Goal: Information Seeking & Learning: Learn about a topic

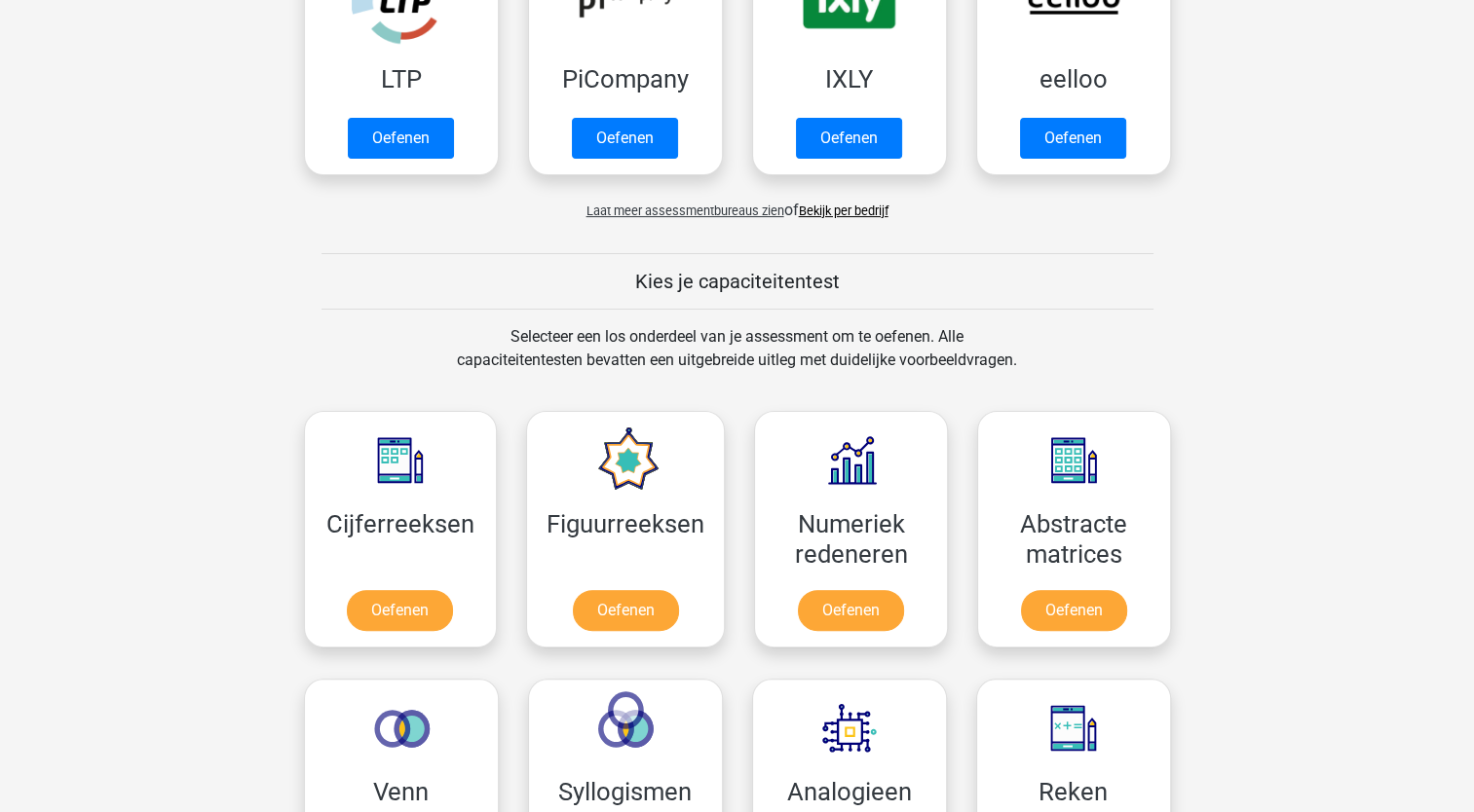
scroll to position [546, 0]
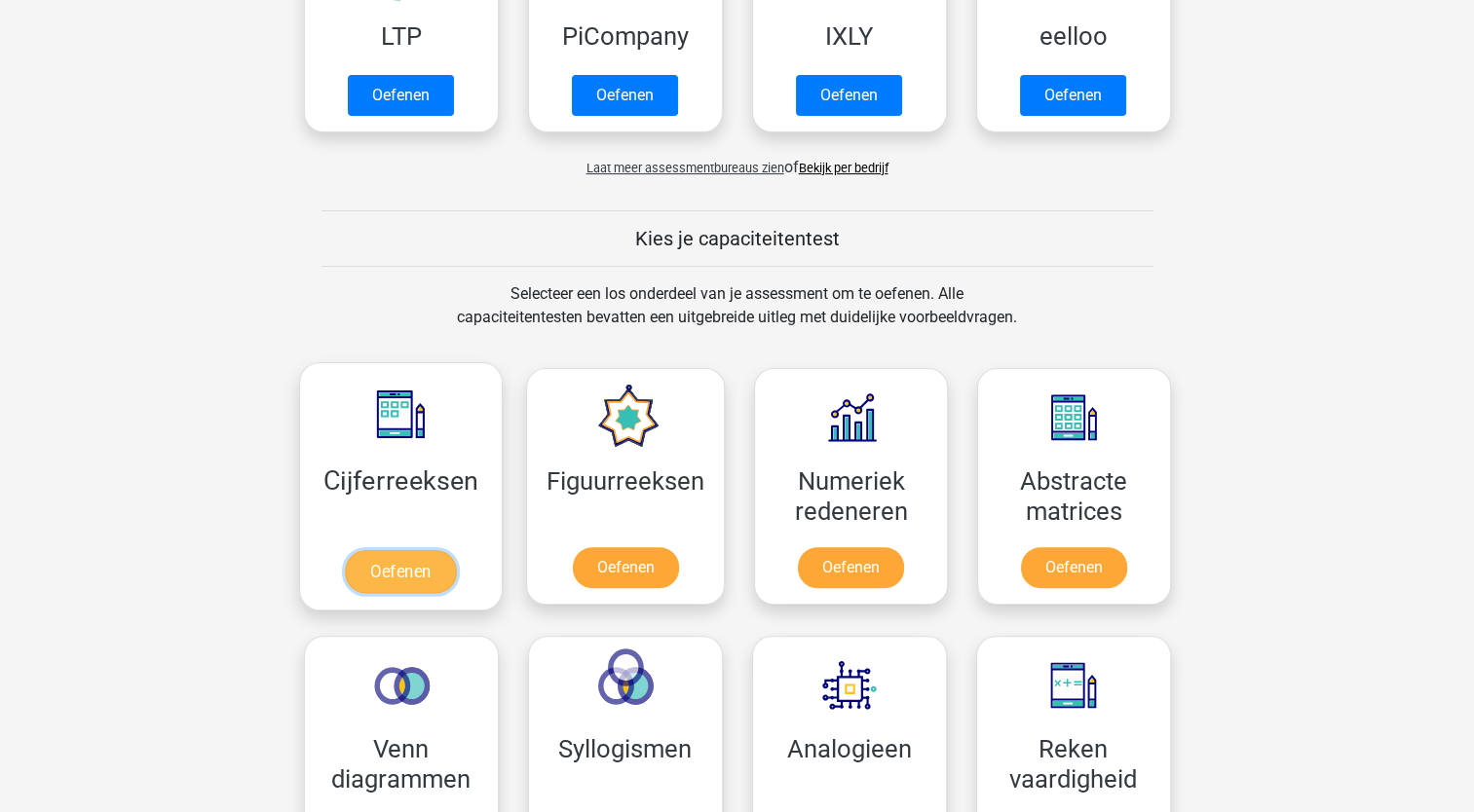
click at [397, 567] on link "Oefenen" at bounding box center [400, 572] width 111 height 43
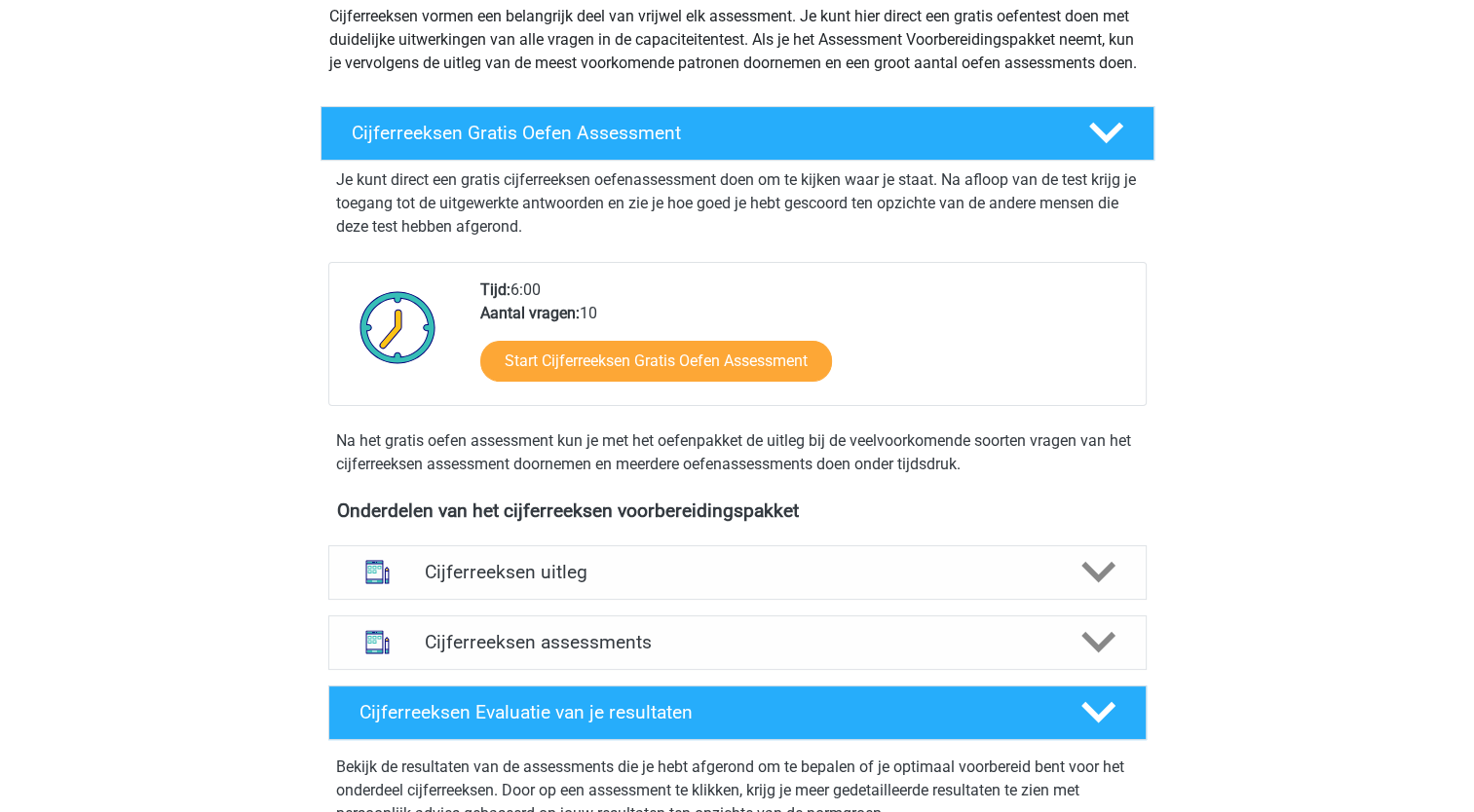
scroll to position [251, 0]
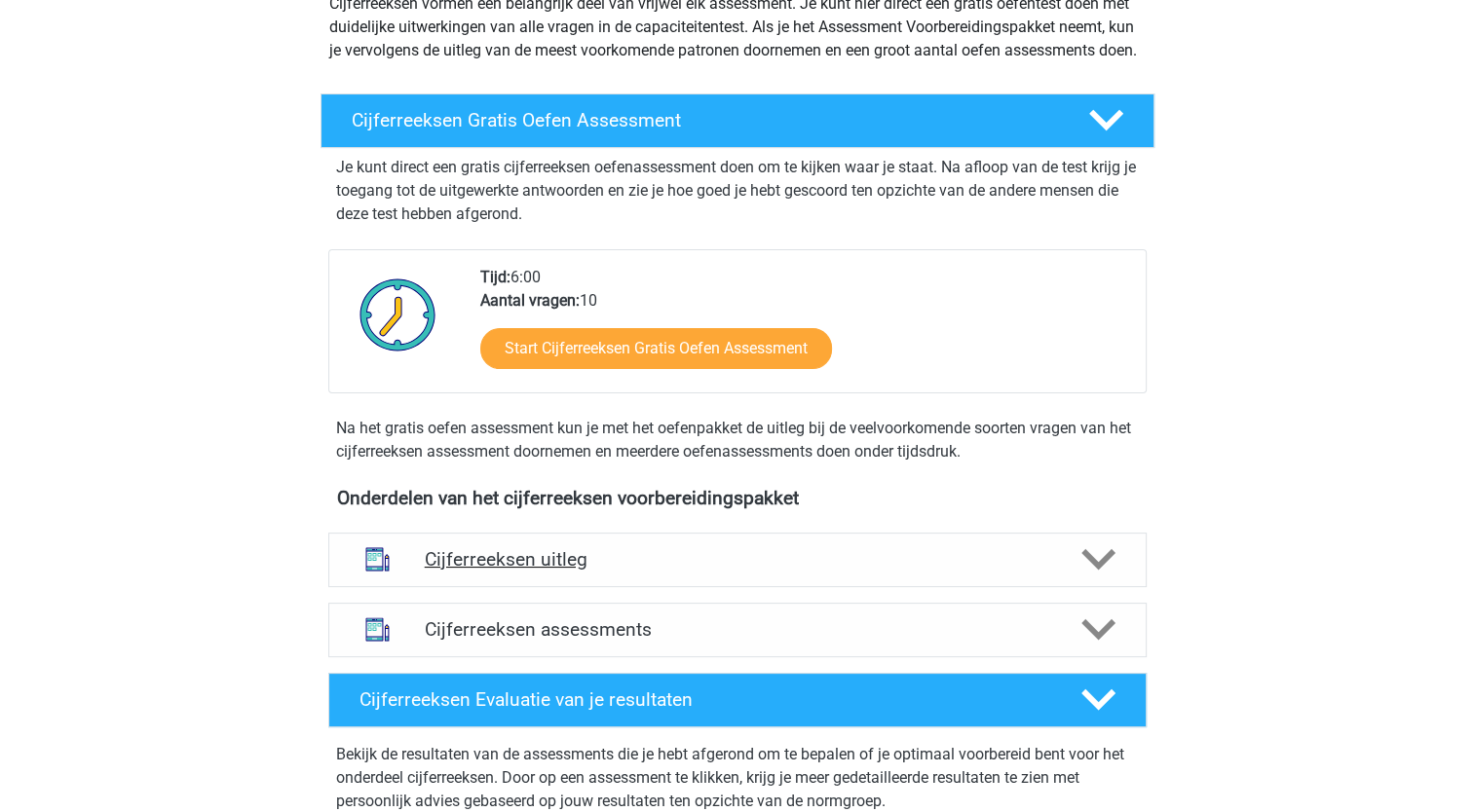
click at [852, 571] on h4 "Cijferreeksen uitleg" at bounding box center [737, 559] width 626 height 22
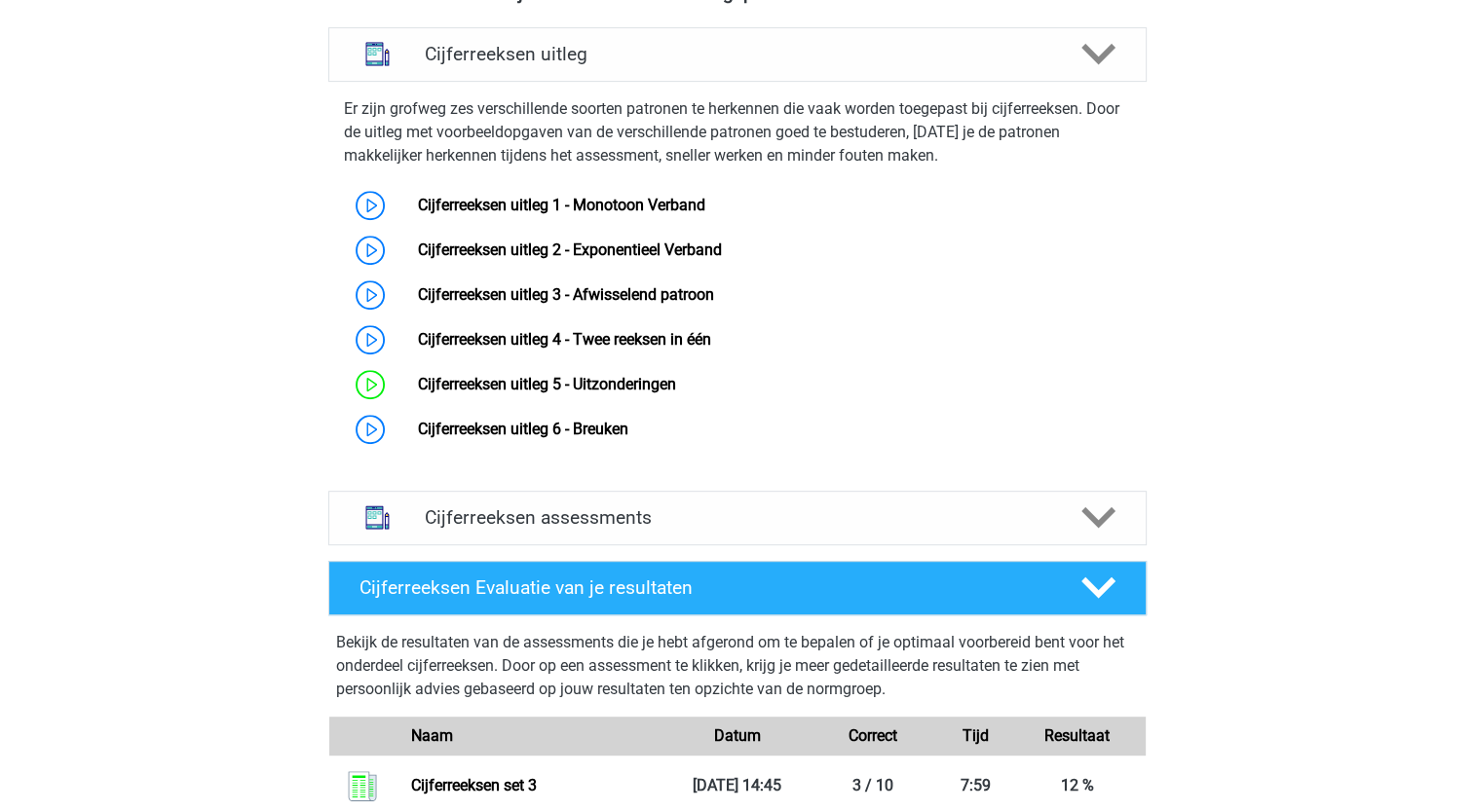
scroll to position [754, 0]
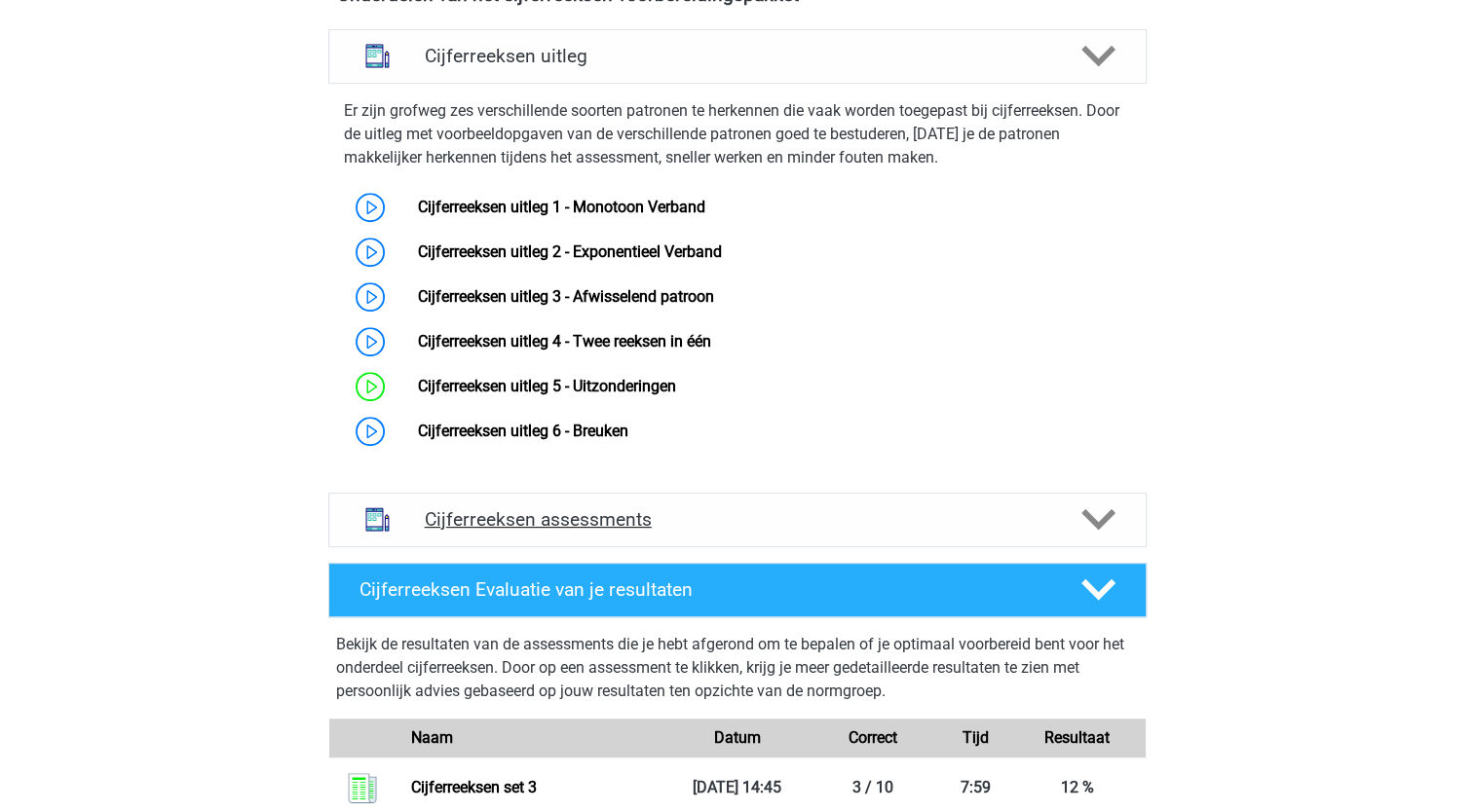
click at [1096, 531] on polygon at bounding box center [1098, 520] width 34 height 21
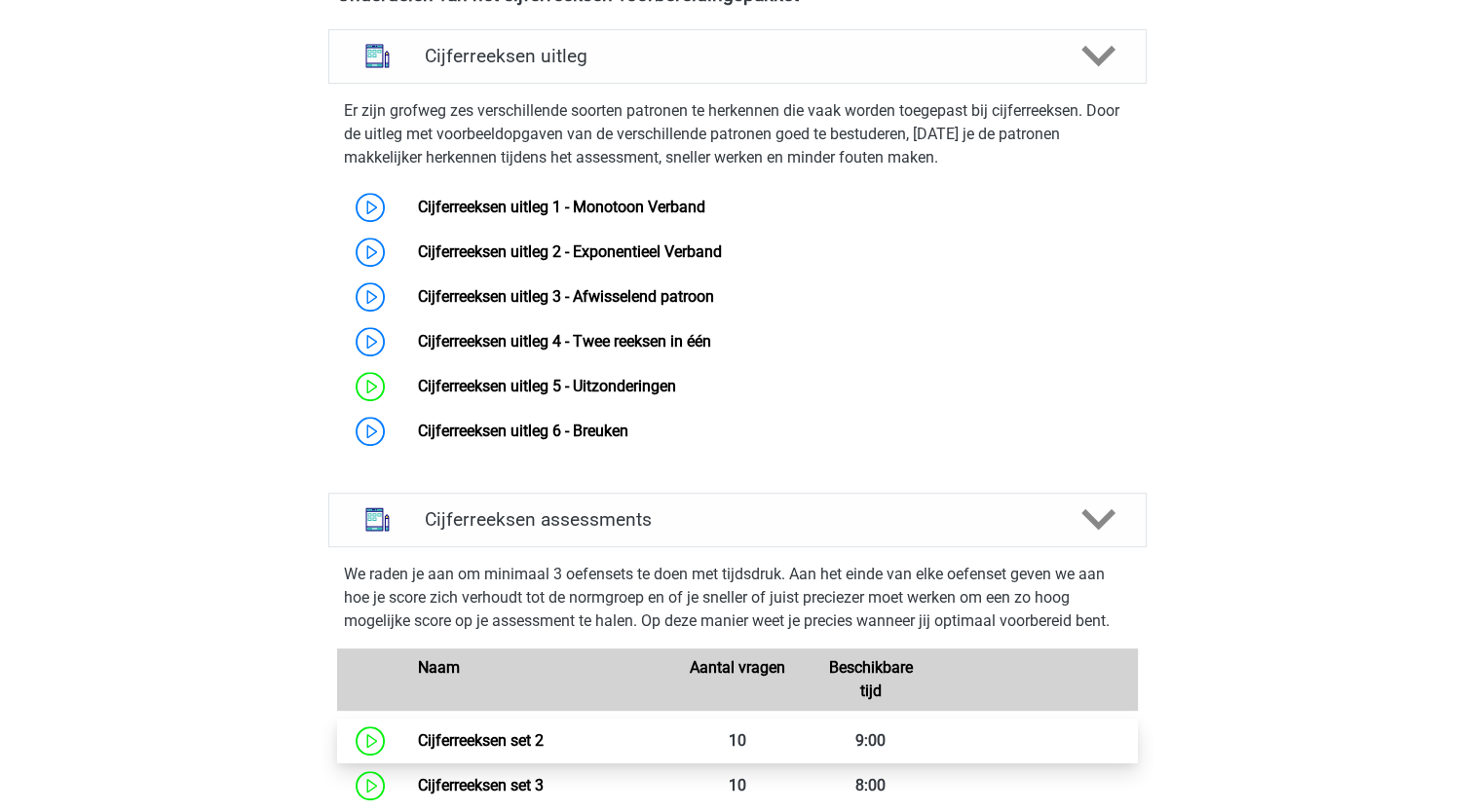
click at [544, 750] on link "Cijferreeksen set 2" at bounding box center [480, 740] width 126 height 19
click at [471, 750] on link "Cijferreeksen set 2" at bounding box center [480, 740] width 126 height 19
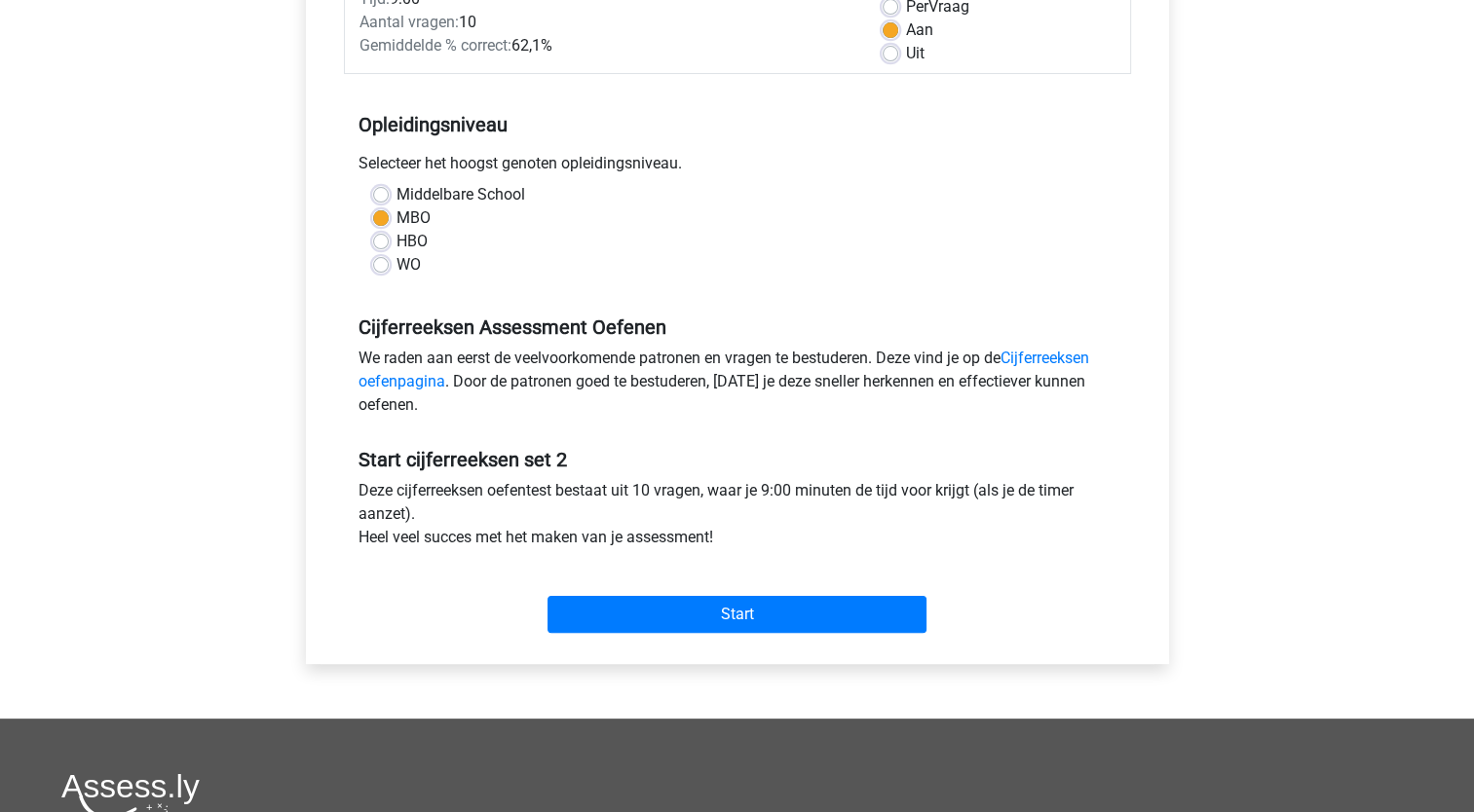
scroll to position [308, 0]
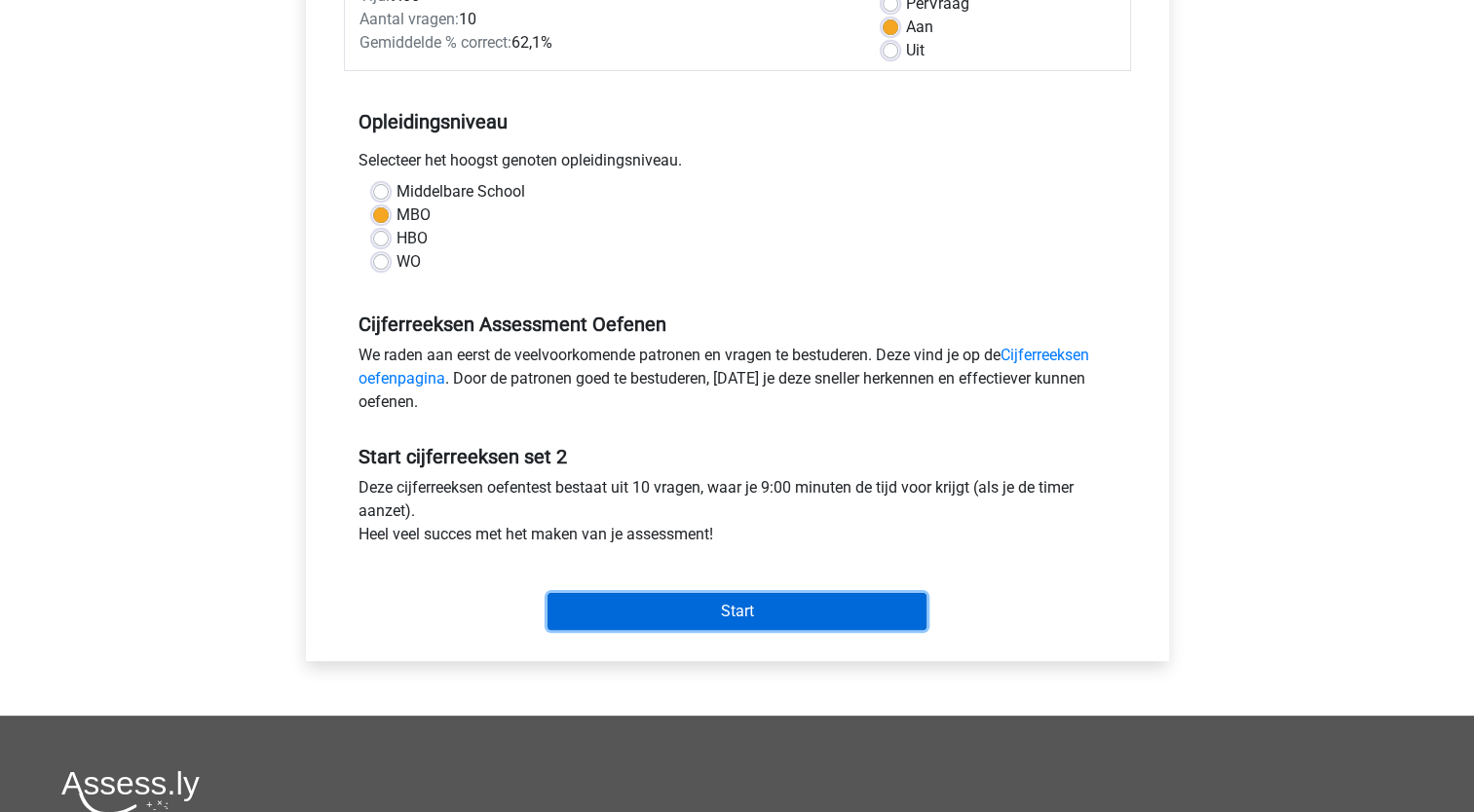
click at [590, 606] on input "Start" at bounding box center [737, 612] width 379 height 37
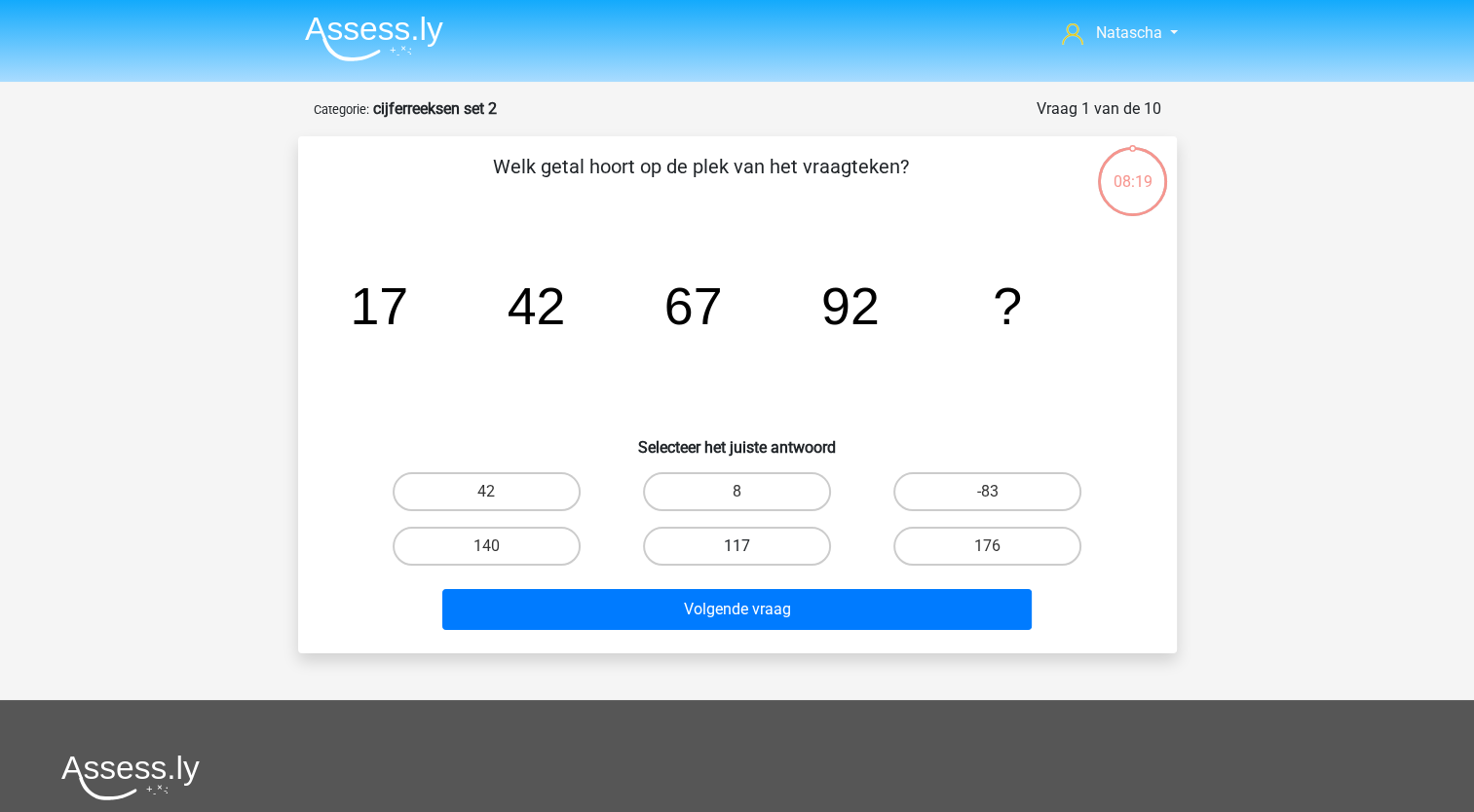
click at [743, 535] on label "117" at bounding box center [737, 547] width 188 height 39
click at [743, 547] on input "117" at bounding box center [742, 552] width 13 height 13
radio input "true"
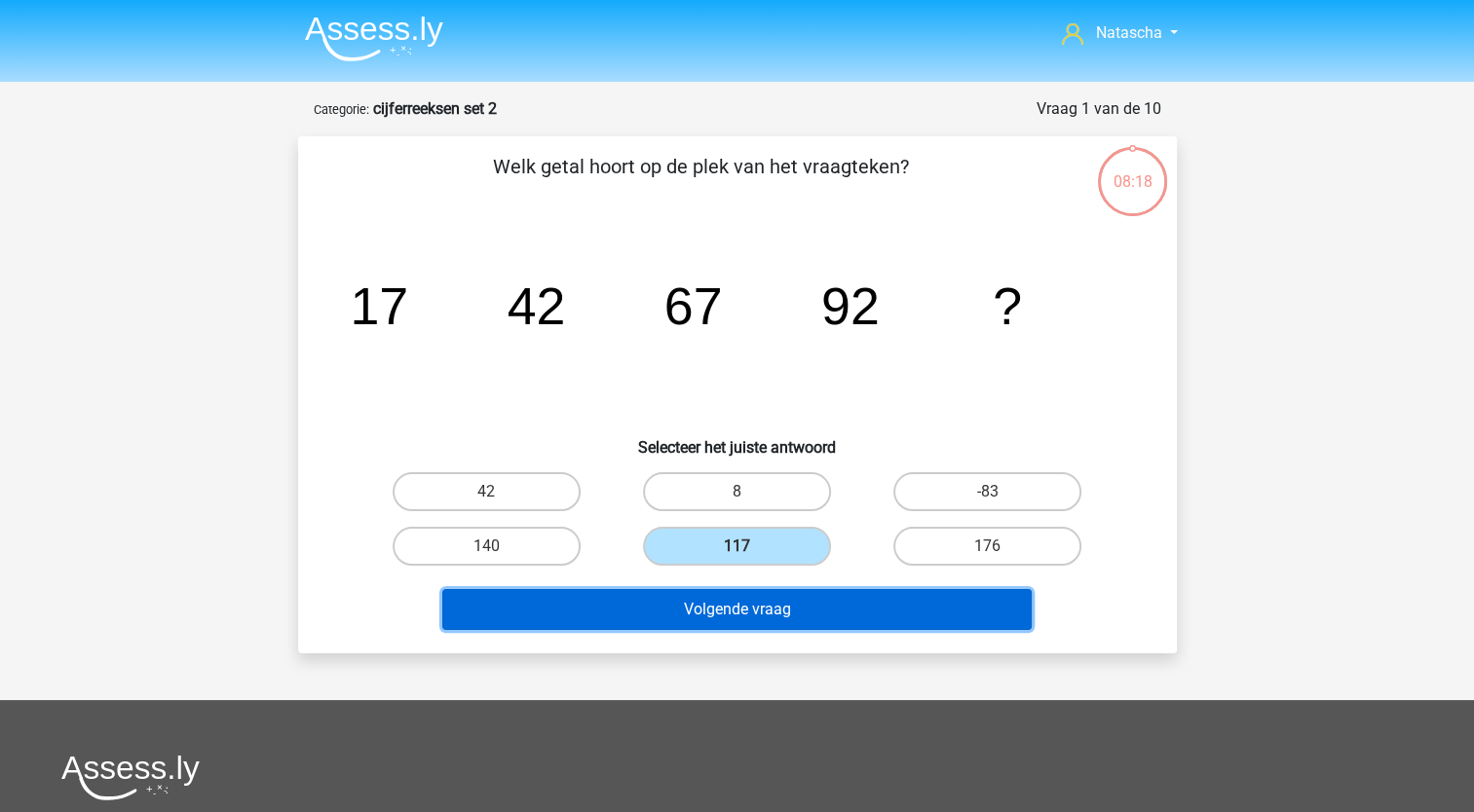
click at [681, 598] on button "Volgende vraag" at bounding box center [737, 610] width 590 height 41
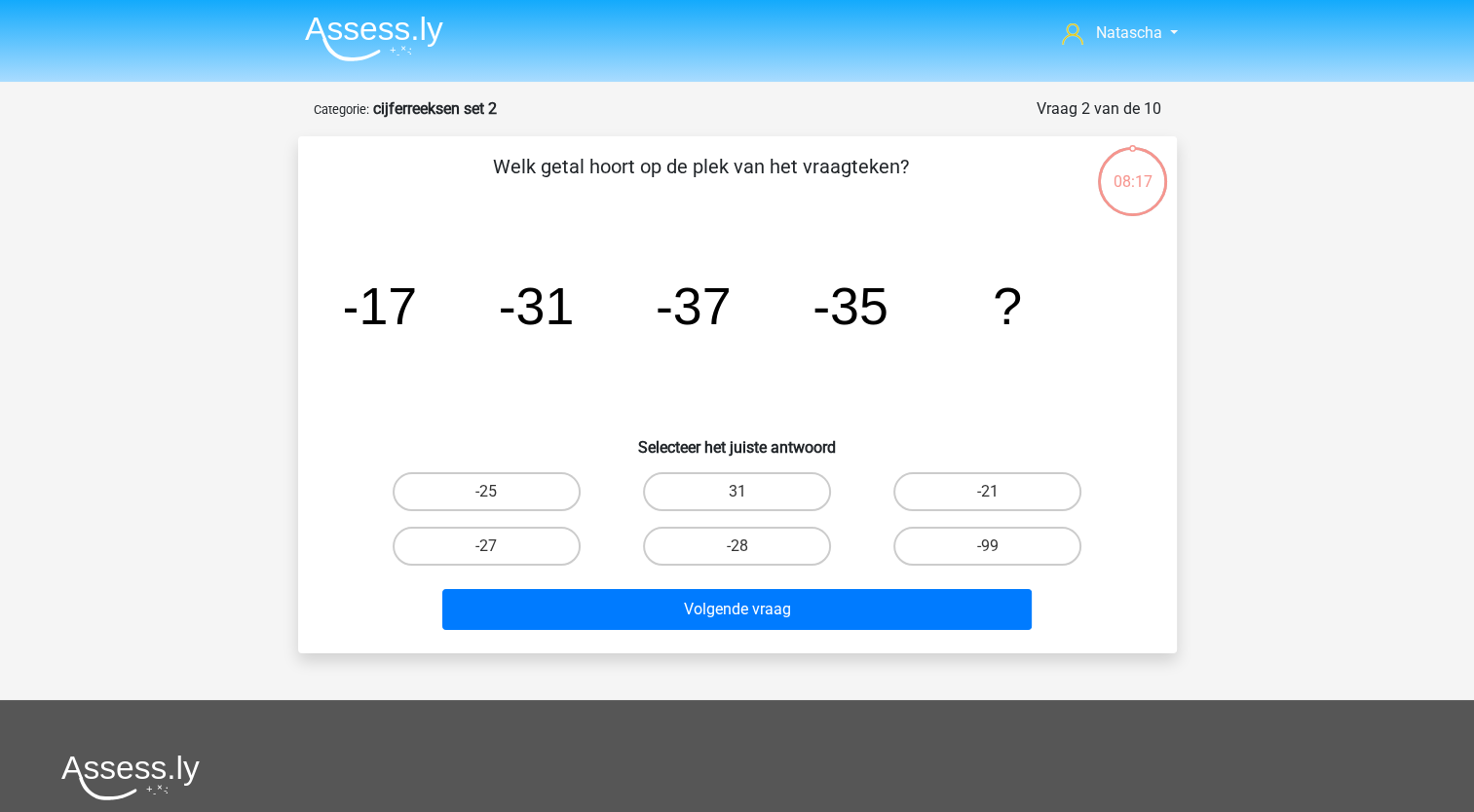
scroll to position [98, 0]
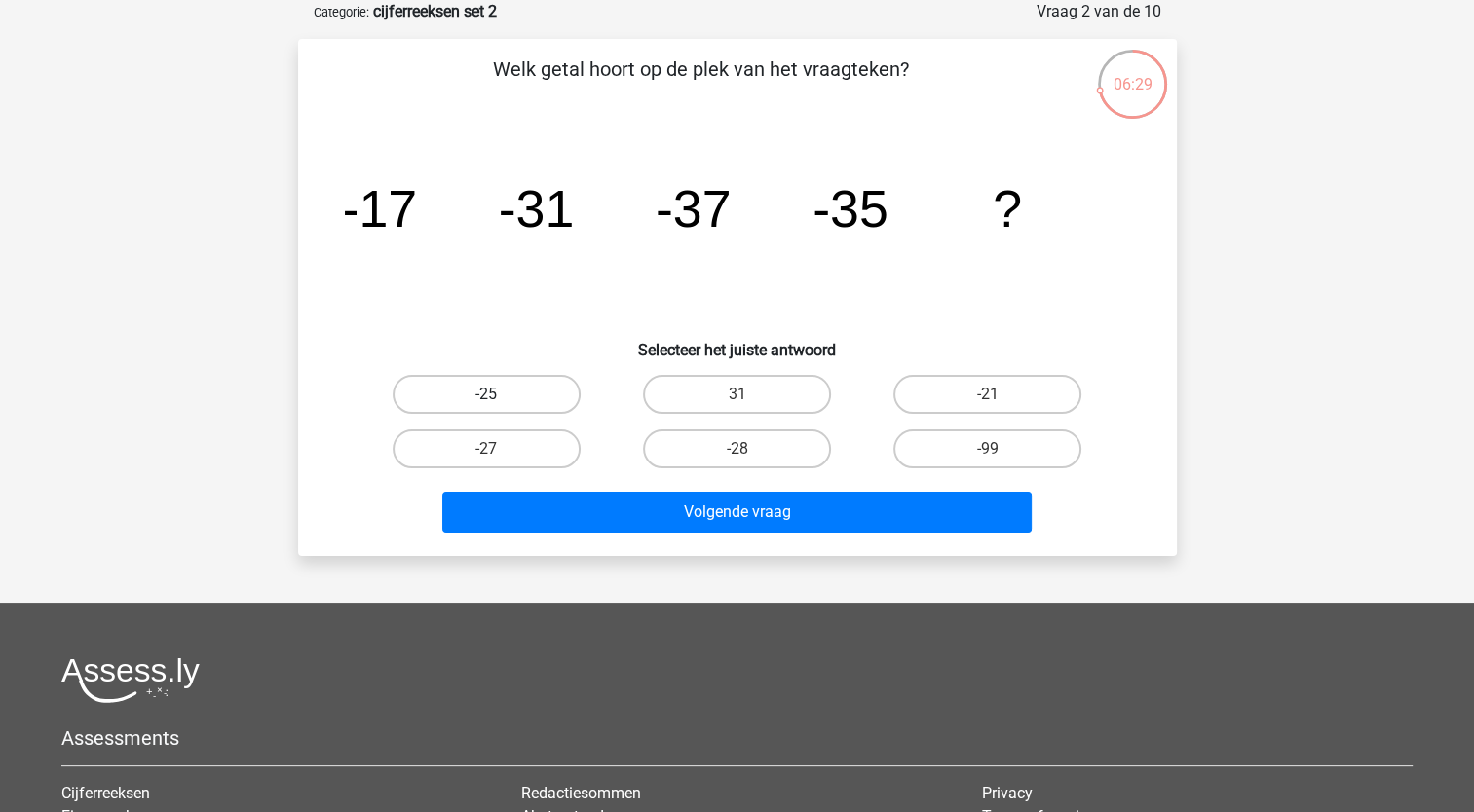
click at [500, 394] on label "-25" at bounding box center [486, 394] width 188 height 39
click at [499, 394] on input "-25" at bounding box center [492, 400] width 13 height 13
radio input "true"
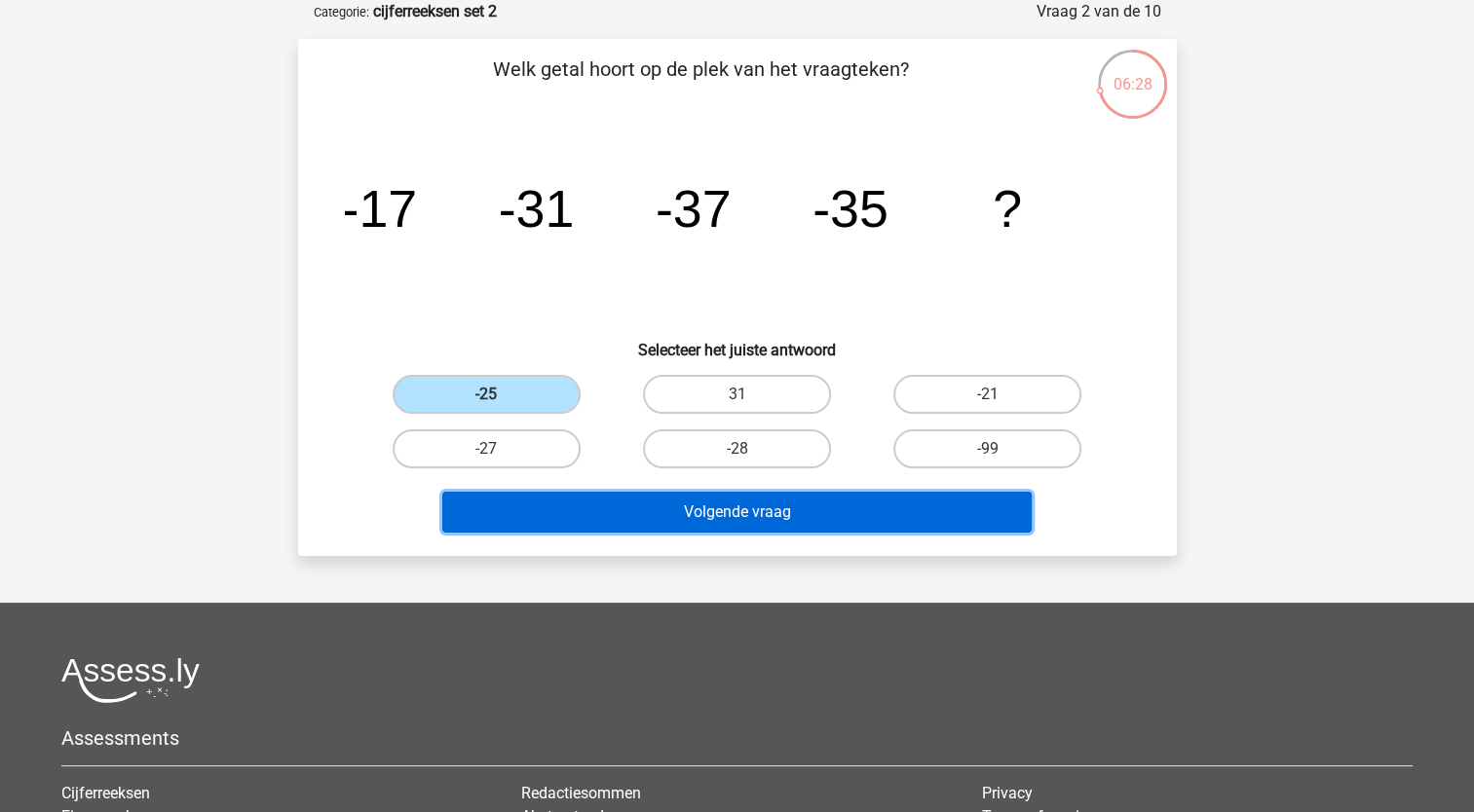
click at [565, 522] on button "Volgende vraag" at bounding box center [737, 512] width 590 height 41
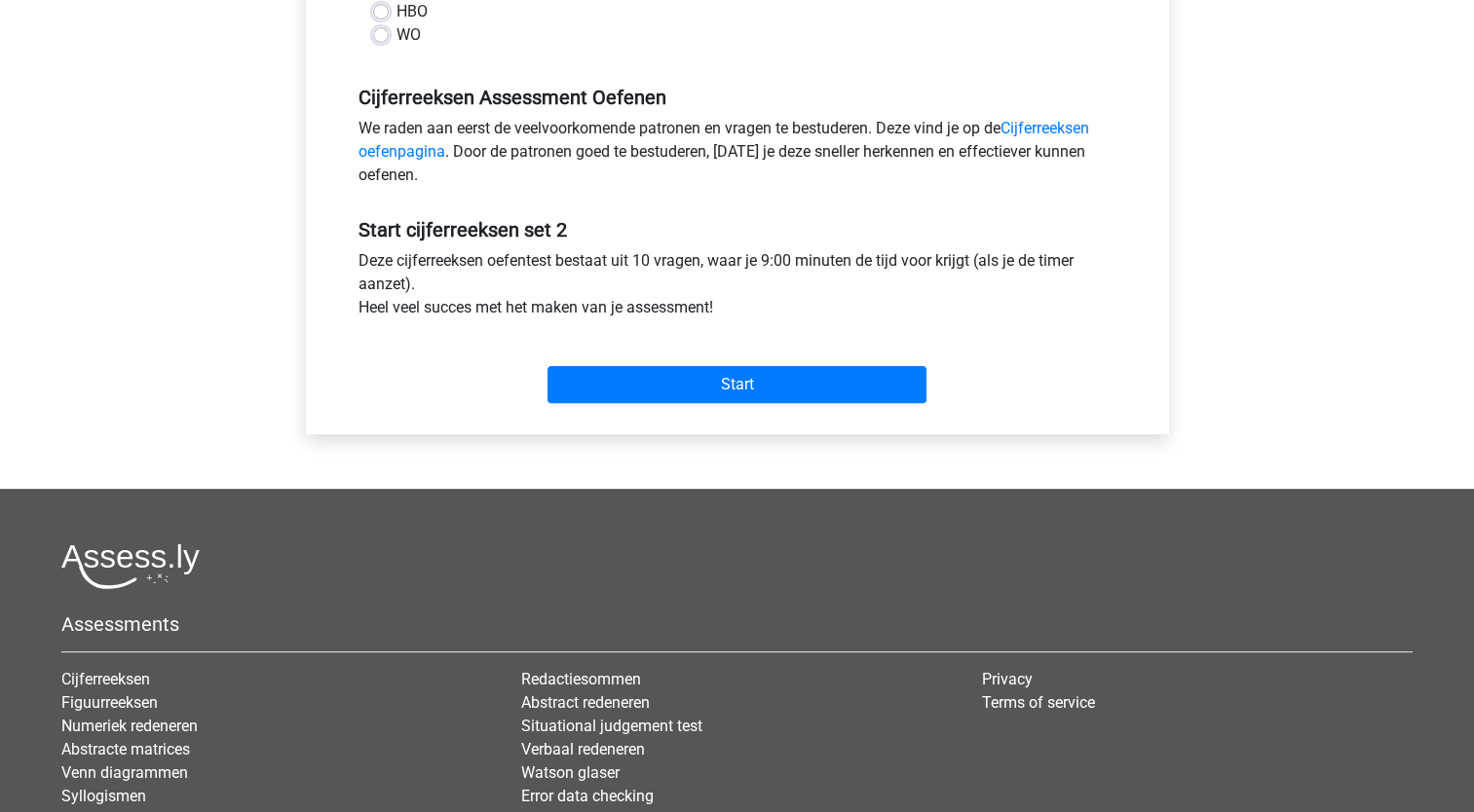
scroll to position [585, 0]
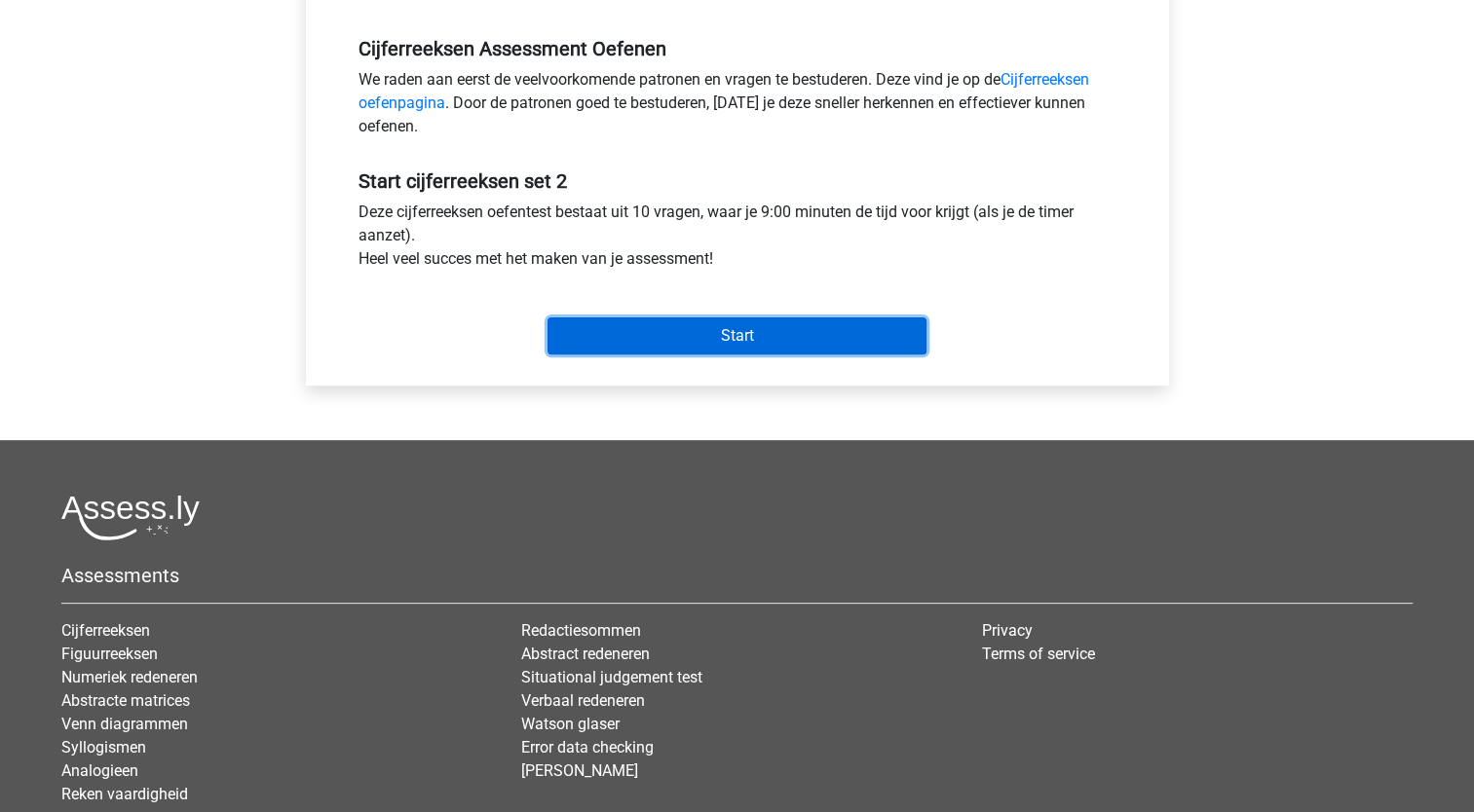
click at [688, 337] on input "Start" at bounding box center [737, 336] width 379 height 37
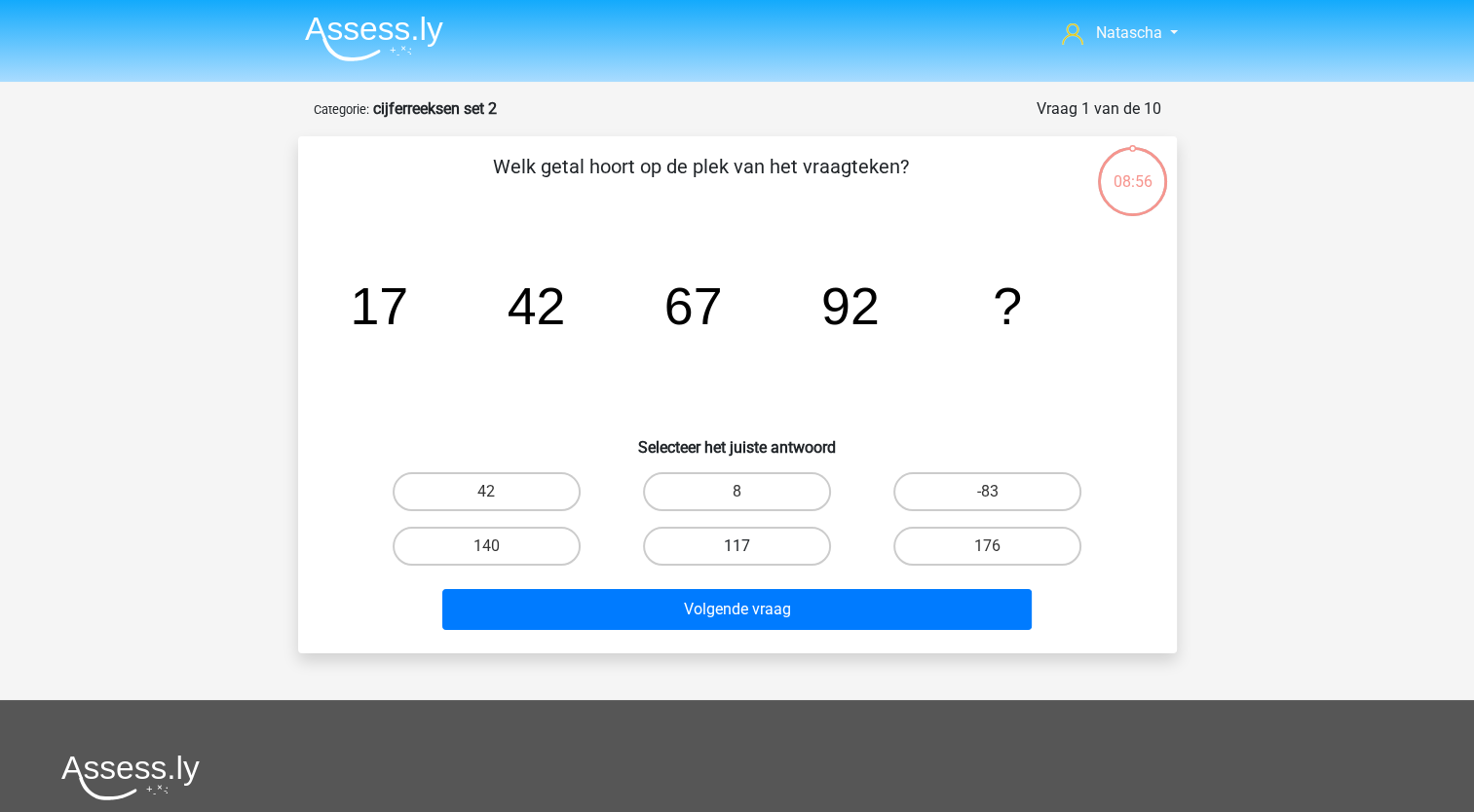
click at [720, 551] on label "117" at bounding box center [737, 547] width 188 height 39
click at [736, 551] on input "117" at bounding box center [742, 552] width 13 height 13
radio input "true"
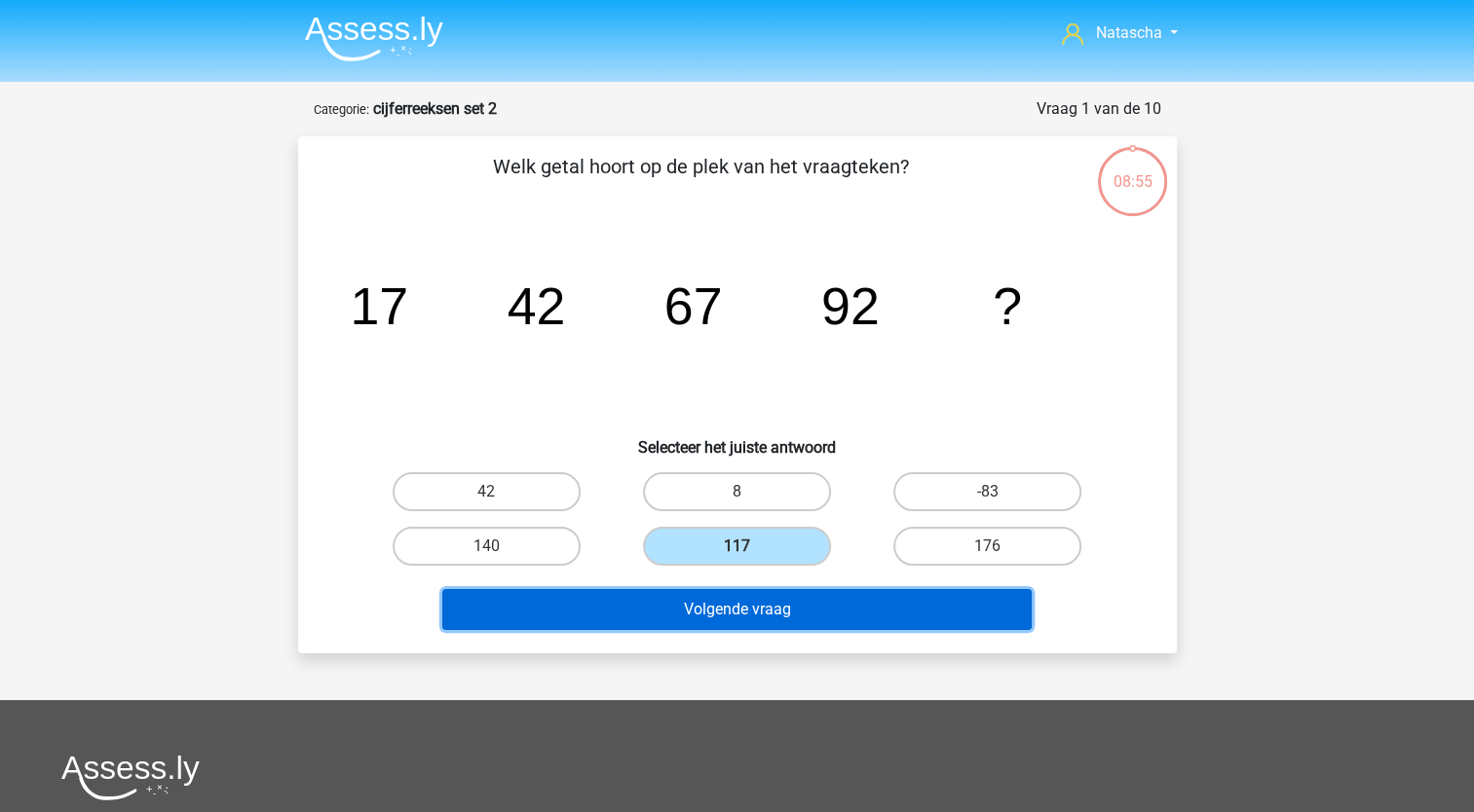
click at [683, 607] on button "Volgende vraag" at bounding box center [737, 610] width 590 height 41
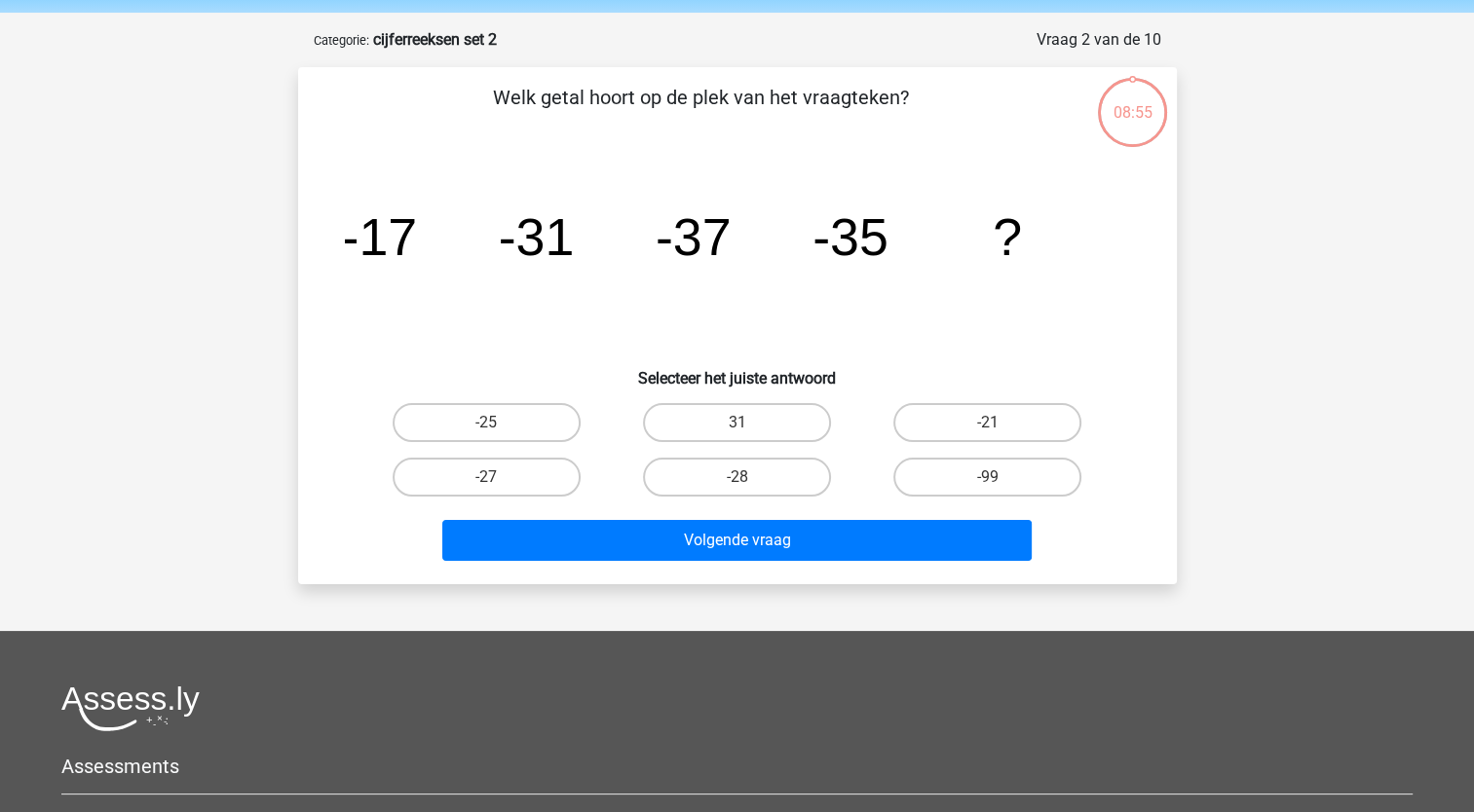
scroll to position [98, 0]
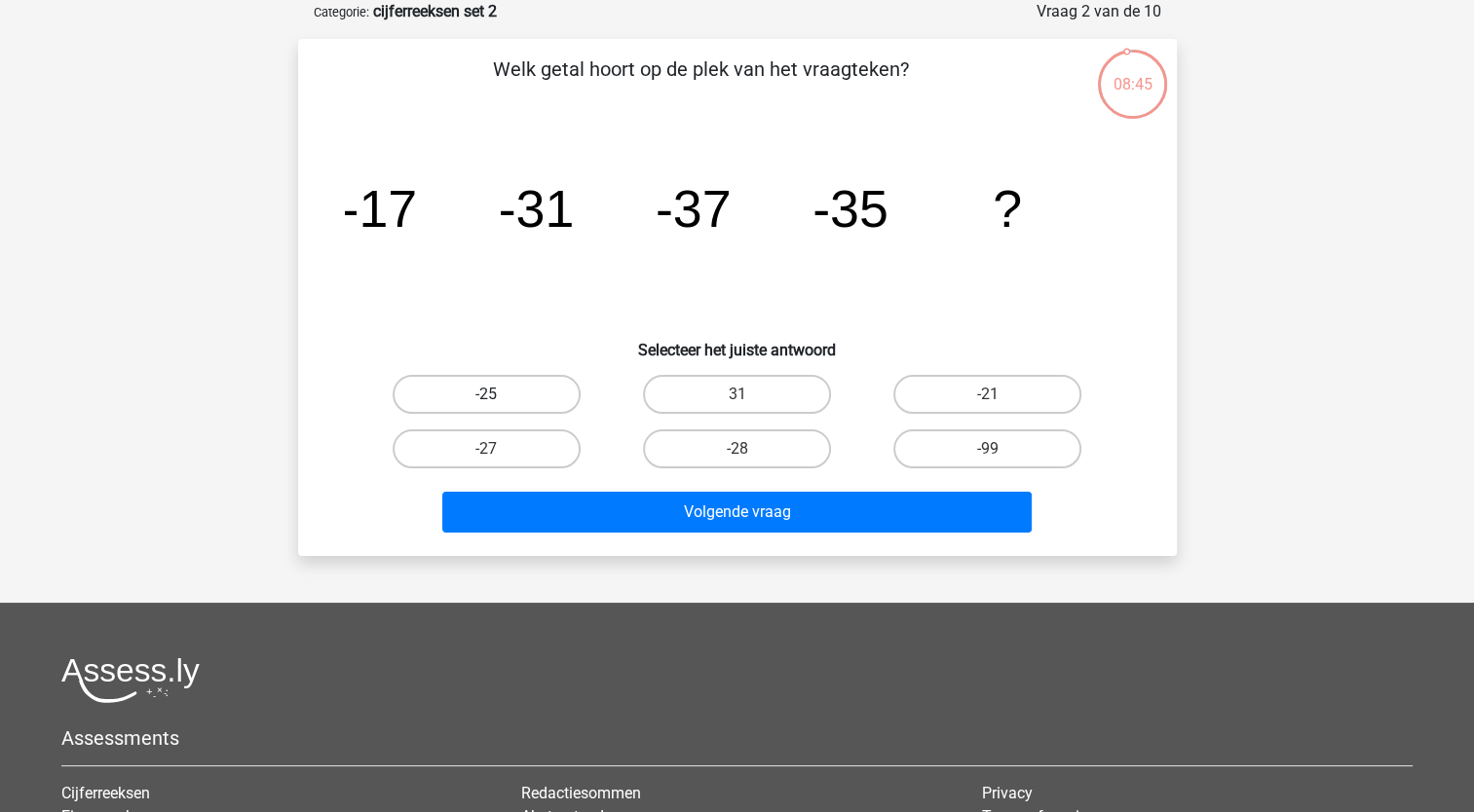
click at [511, 399] on label "-25" at bounding box center [486, 394] width 188 height 39
click at [499, 399] on input "-25" at bounding box center [492, 400] width 13 height 13
radio input "true"
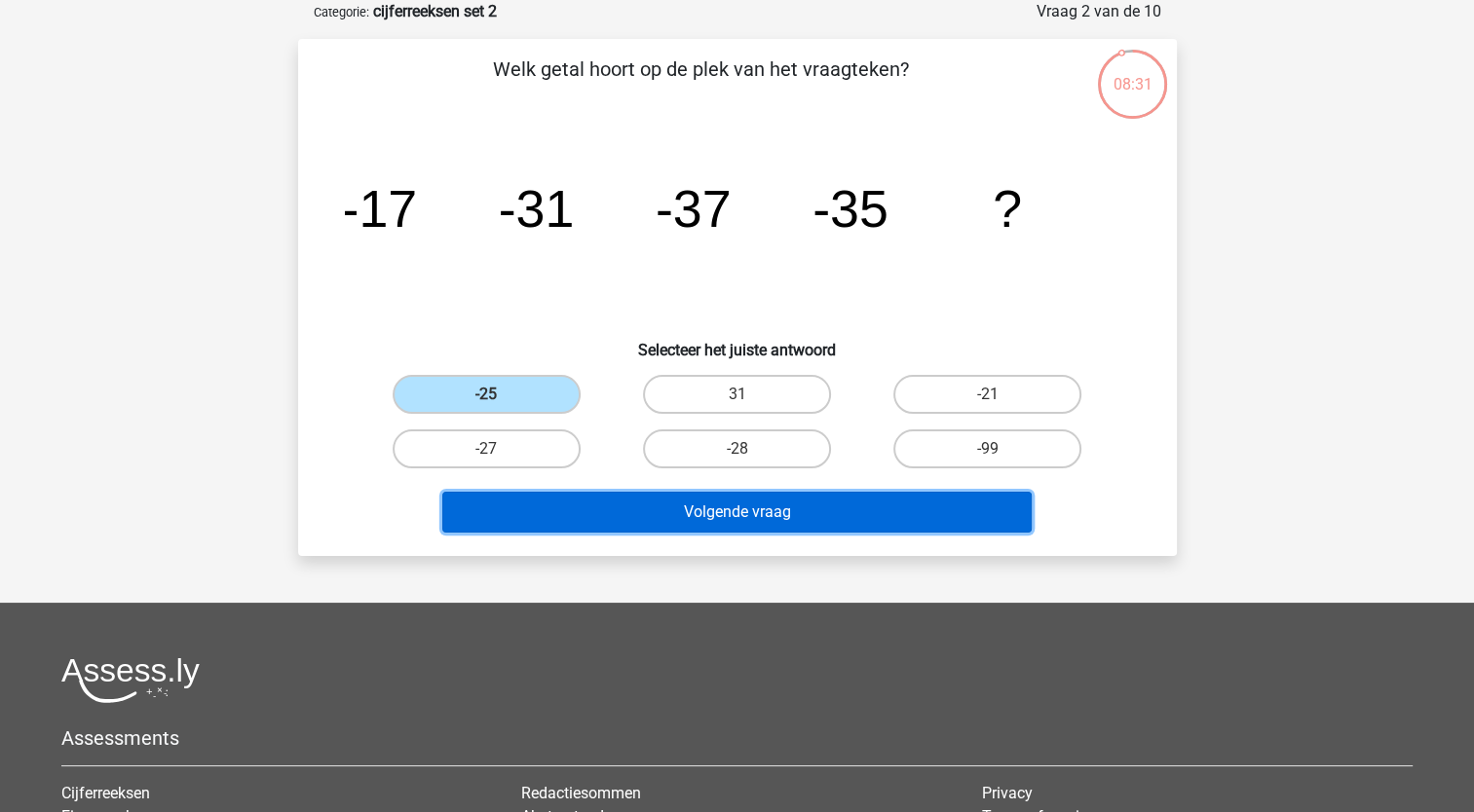
click at [681, 519] on button "Volgende vraag" at bounding box center [737, 512] width 590 height 41
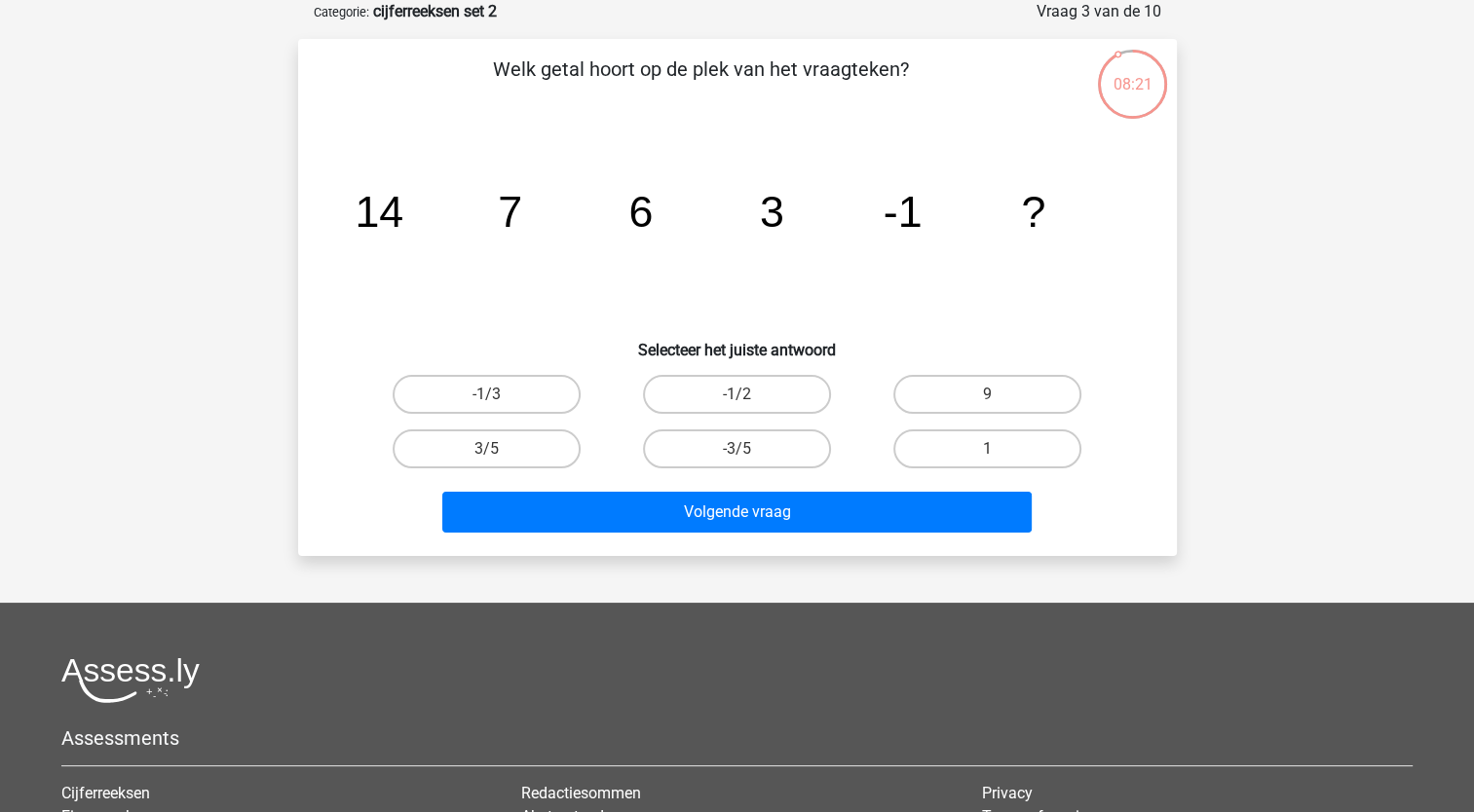
click at [740, 400] on input "-1/2" at bounding box center [742, 400] width 13 height 13
radio input "true"
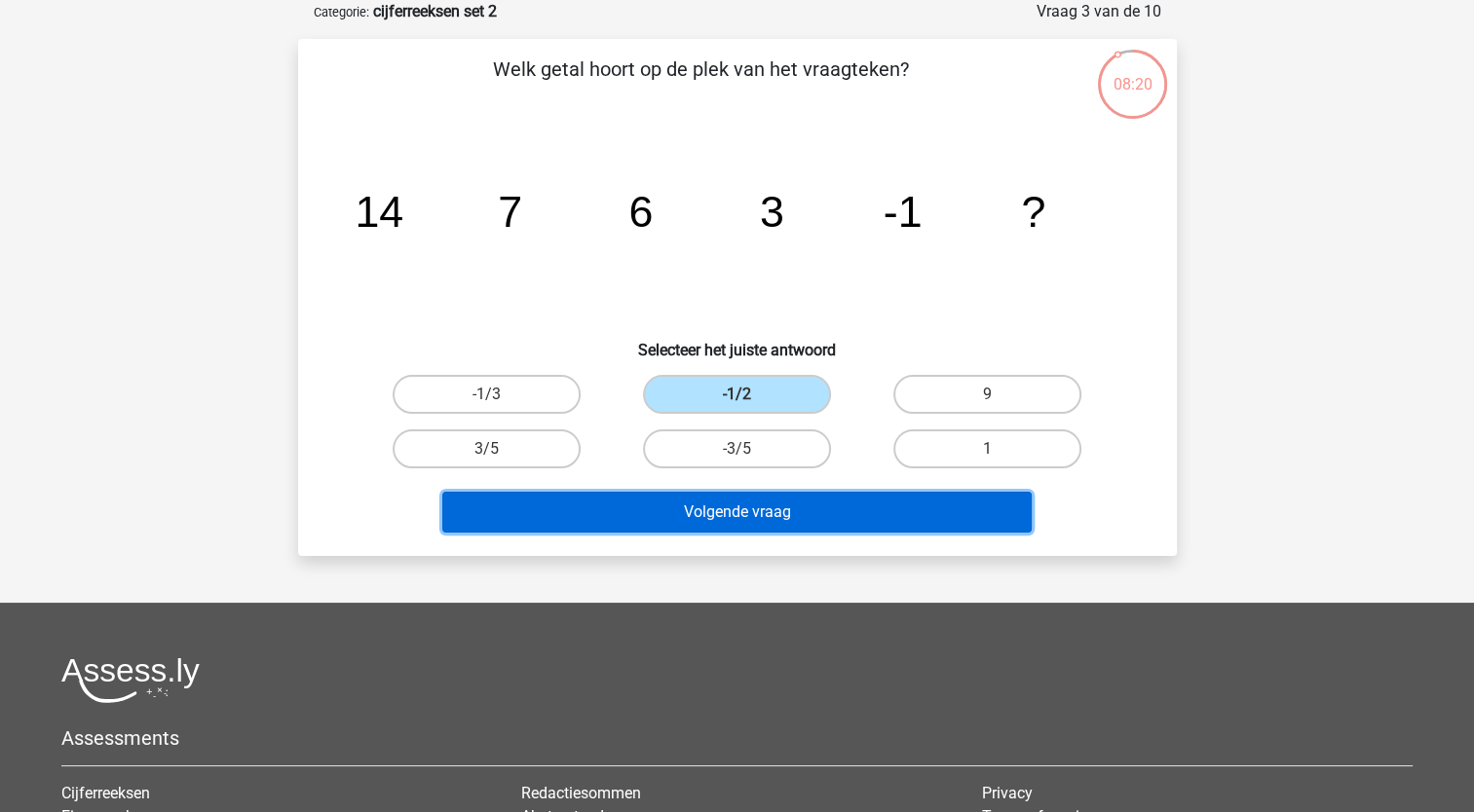
click at [709, 508] on button "Volgende vraag" at bounding box center [737, 512] width 590 height 41
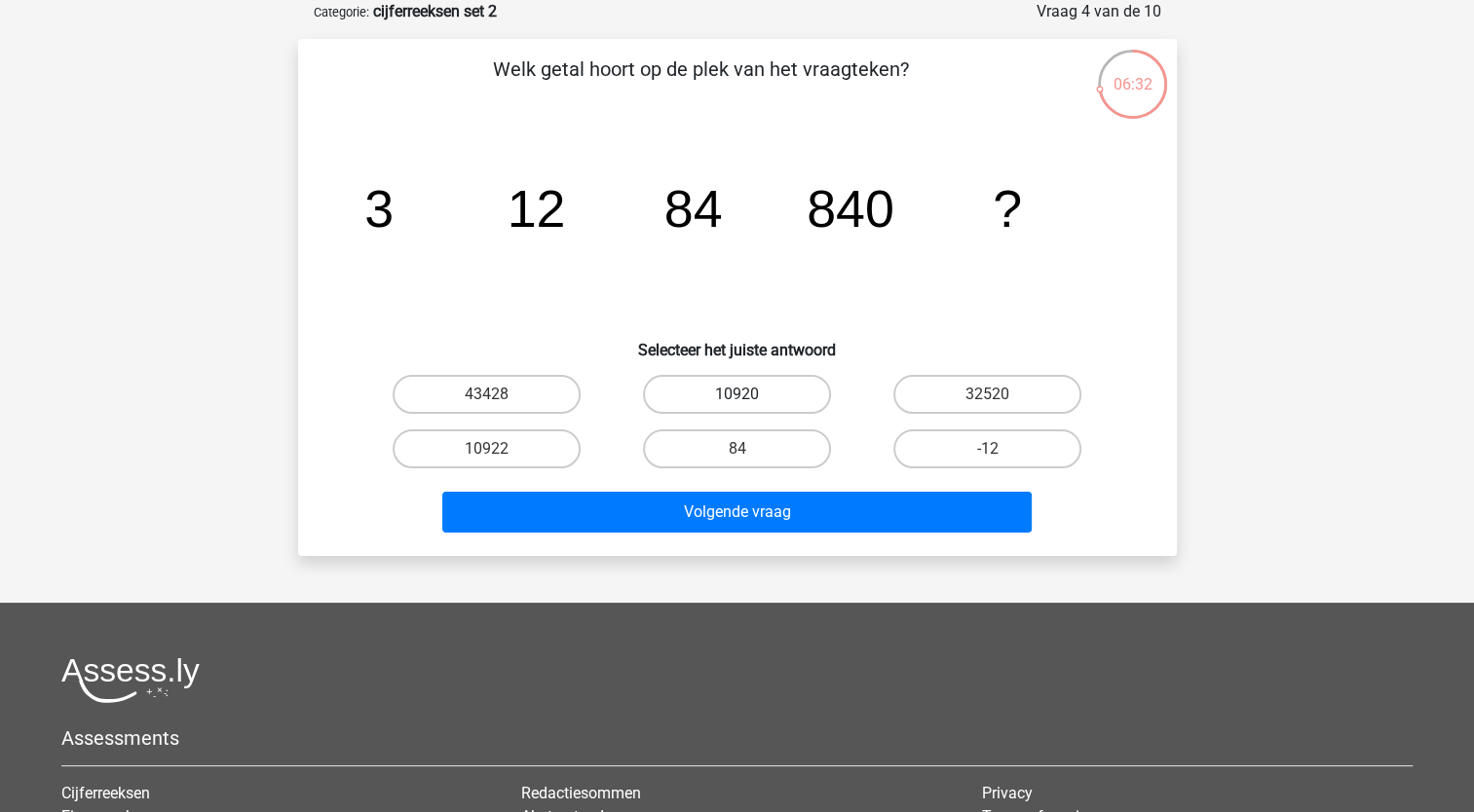
click at [707, 387] on label "10920" at bounding box center [737, 394] width 188 height 39
click at [736, 394] on input "10920" at bounding box center [742, 400] width 13 height 13
radio input "true"
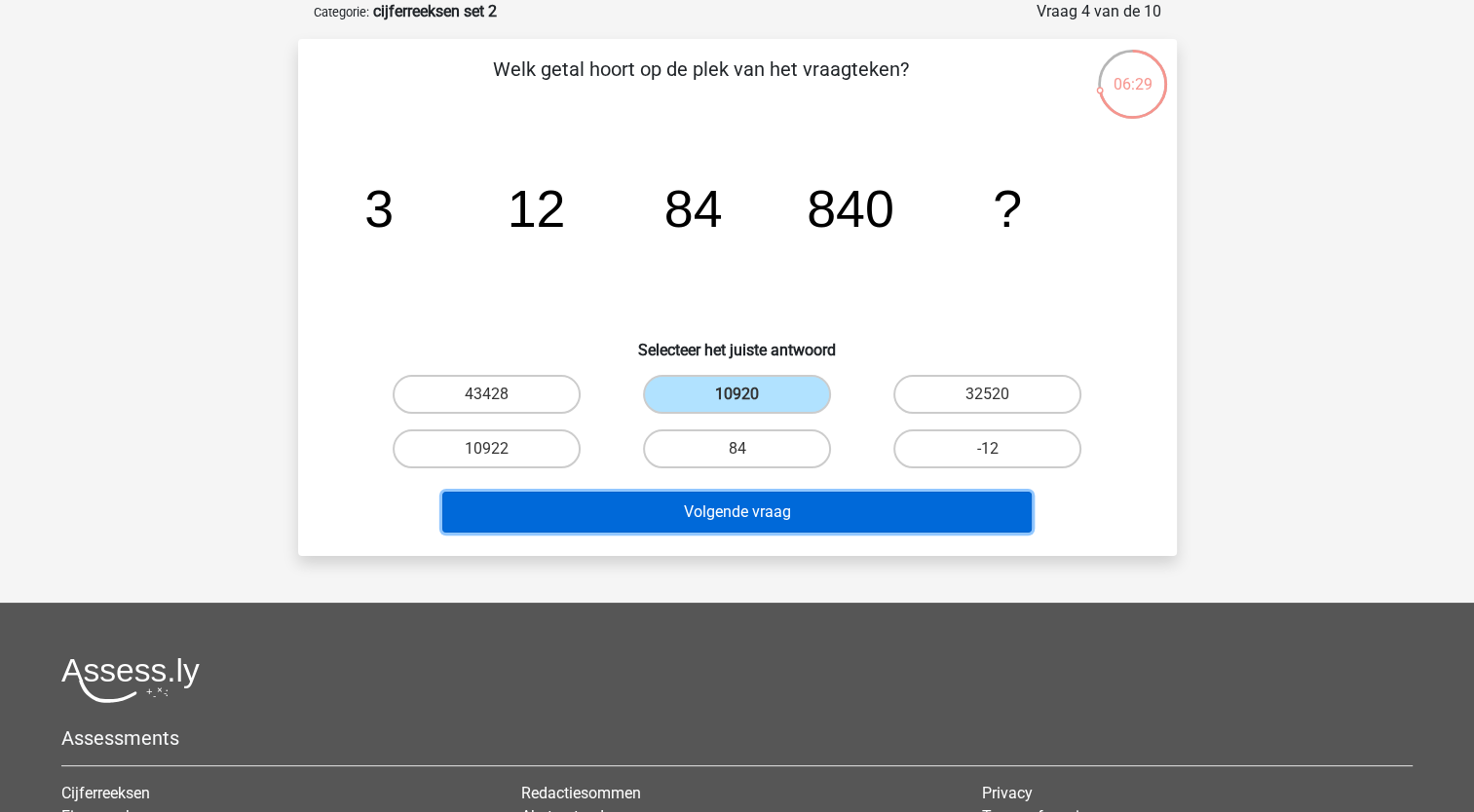
click at [677, 524] on button "Volgende vraag" at bounding box center [737, 512] width 590 height 41
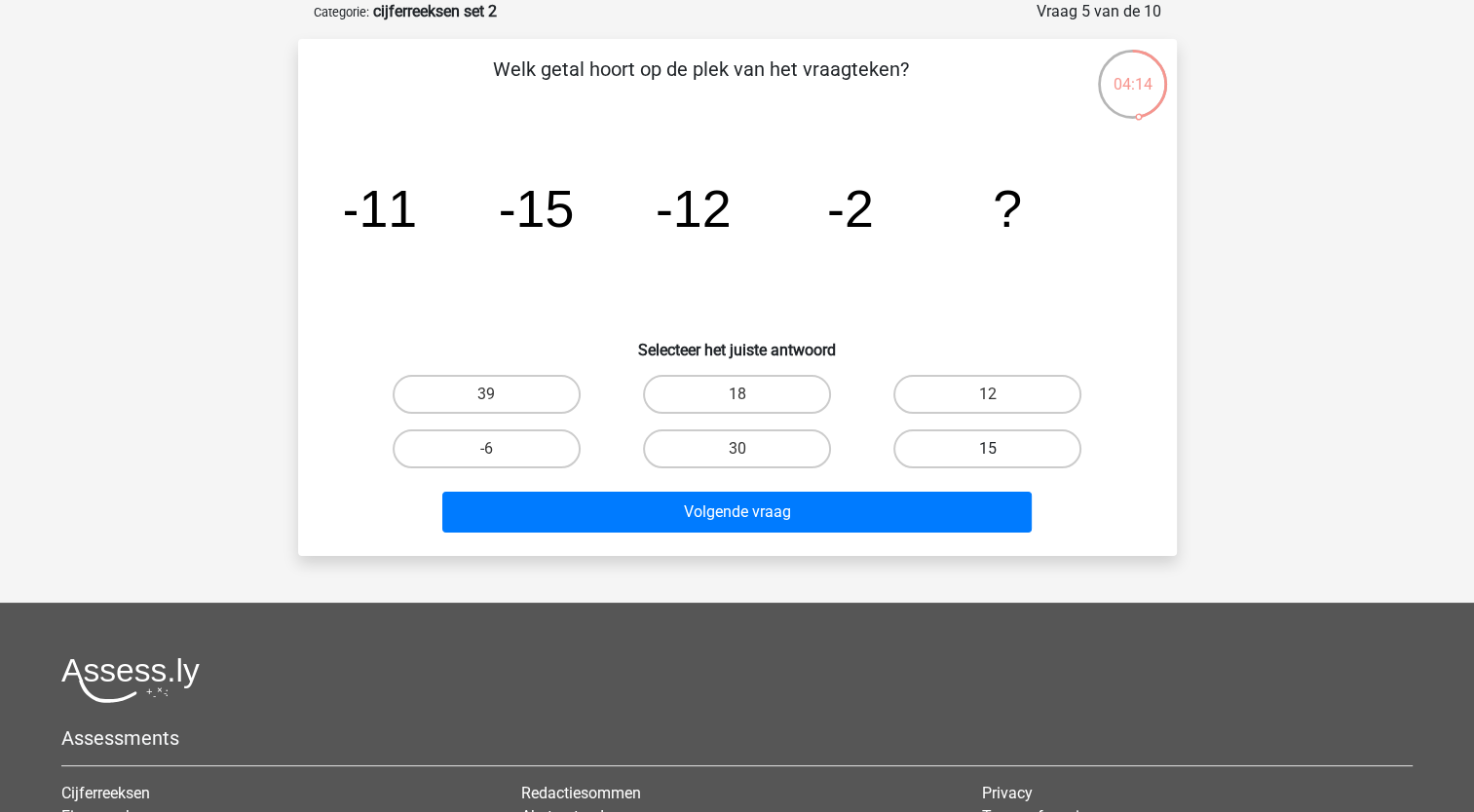
click at [959, 443] on label "15" at bounding box center [987, 449] width 188 height 39
click at [988, 449] on input "15" at bounding box center [994, 455] width 13 height 13
radio input "true"
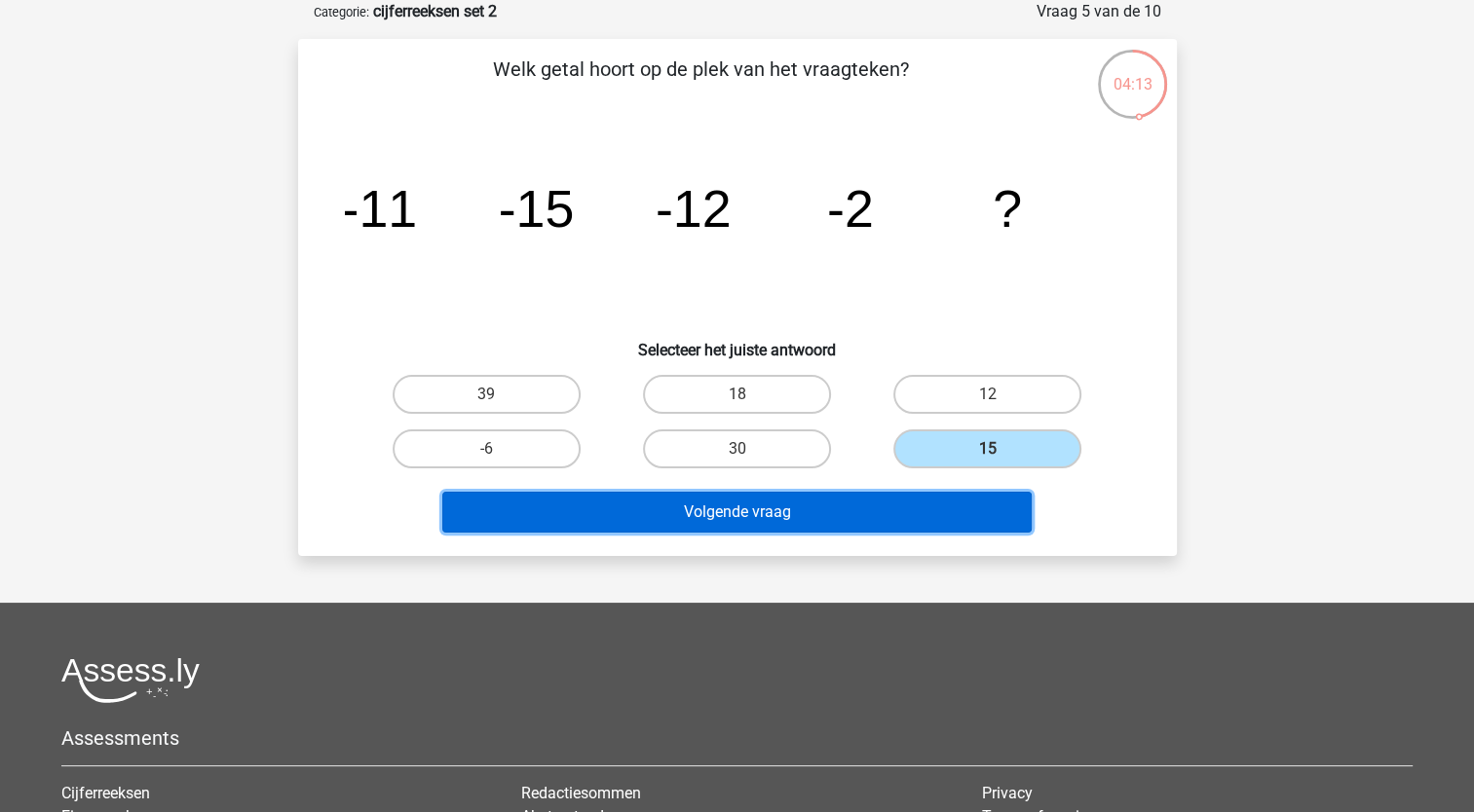
click at [759, 508] on button "Volgende vraag" at bounding box center [737, 512] width 590 height 41
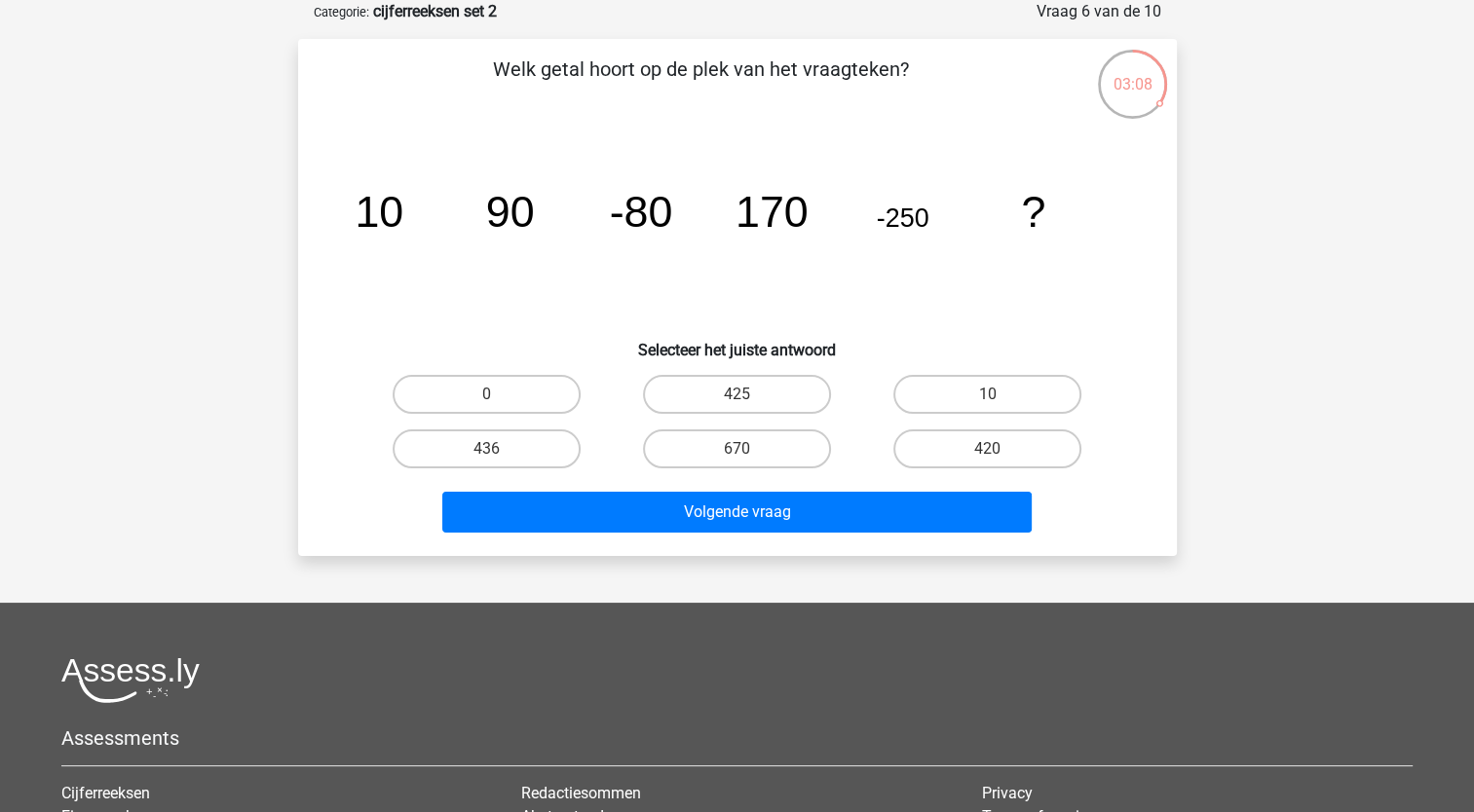
click at [433, 234] on icon "image/svg+xml 10 90 -80 170 -250 ?" at bounding box center [737, 227] width 785 height 197
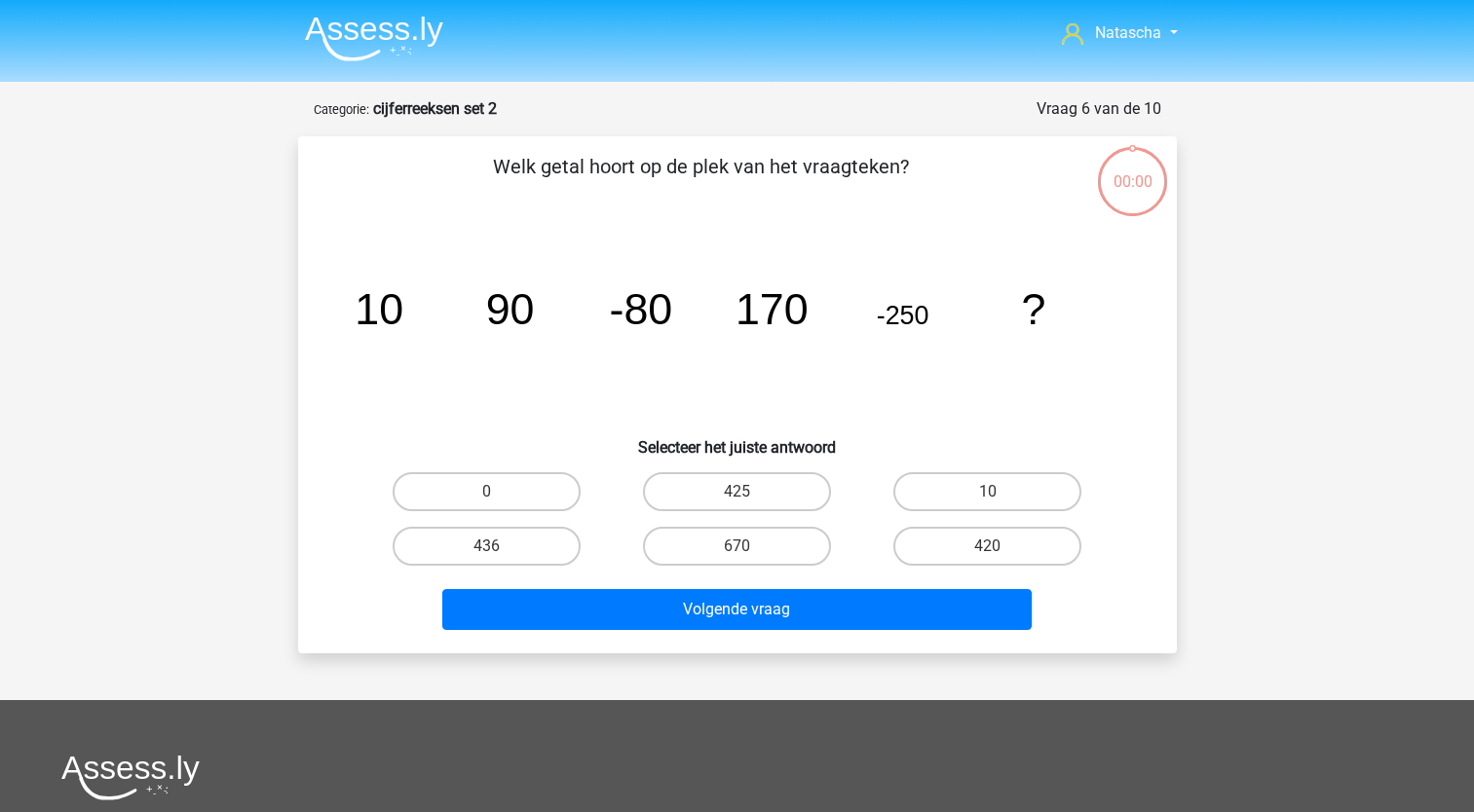
scroll to position [98, 0]
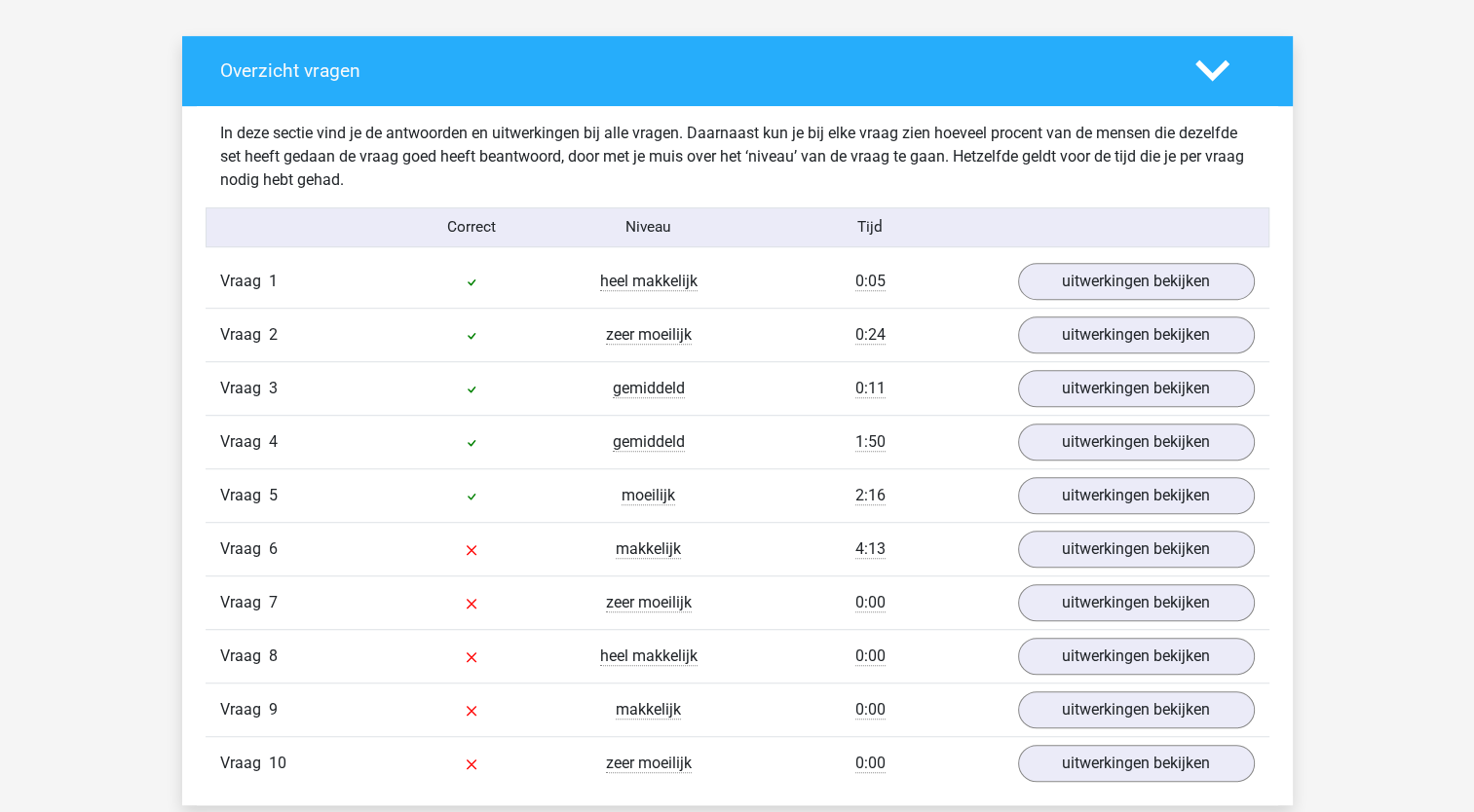
scroll to position [1116, 0]
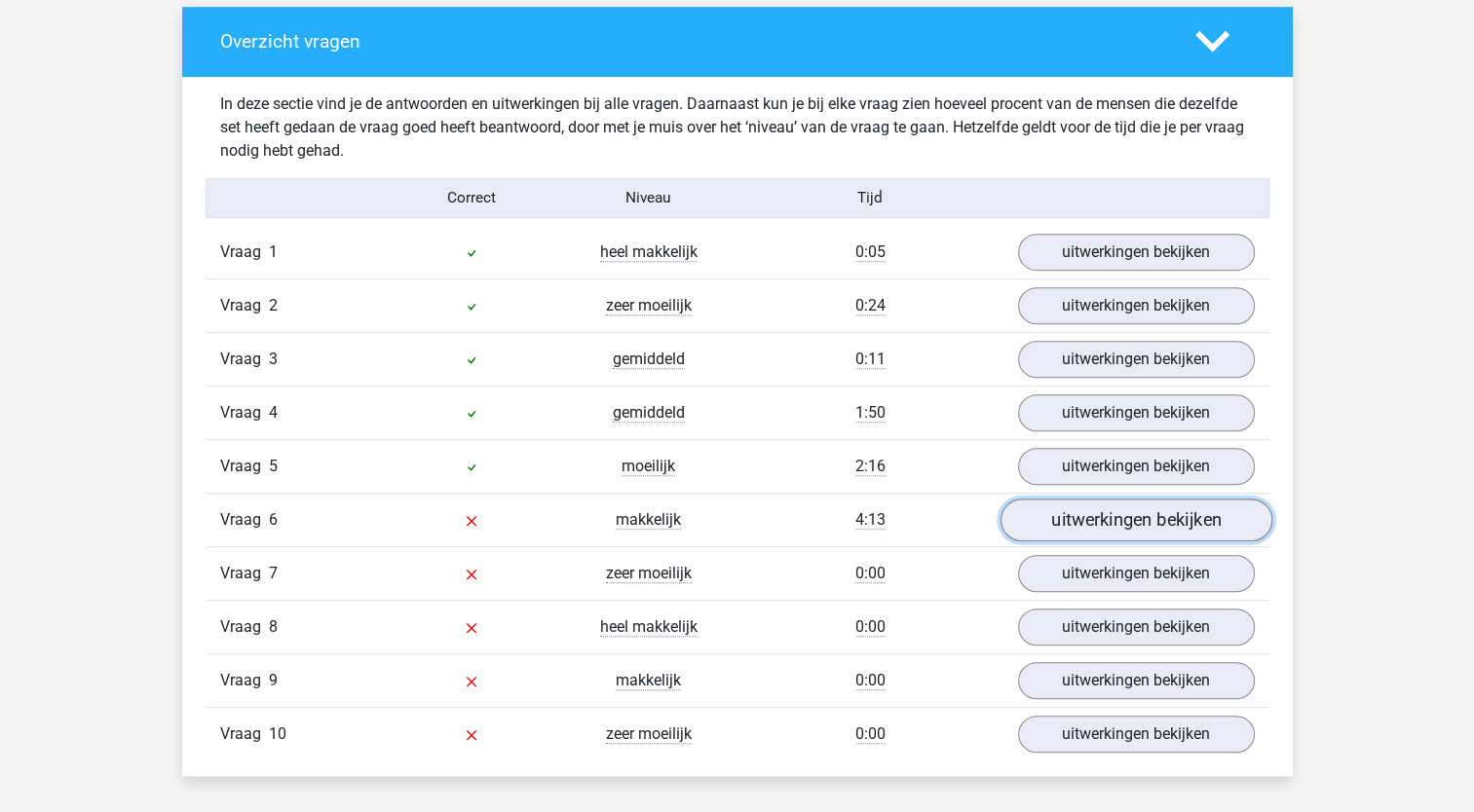
click at [1107, 509] on link "uitwerkingen bekijken" at bounding box center [1135, 520] width 271 height 43
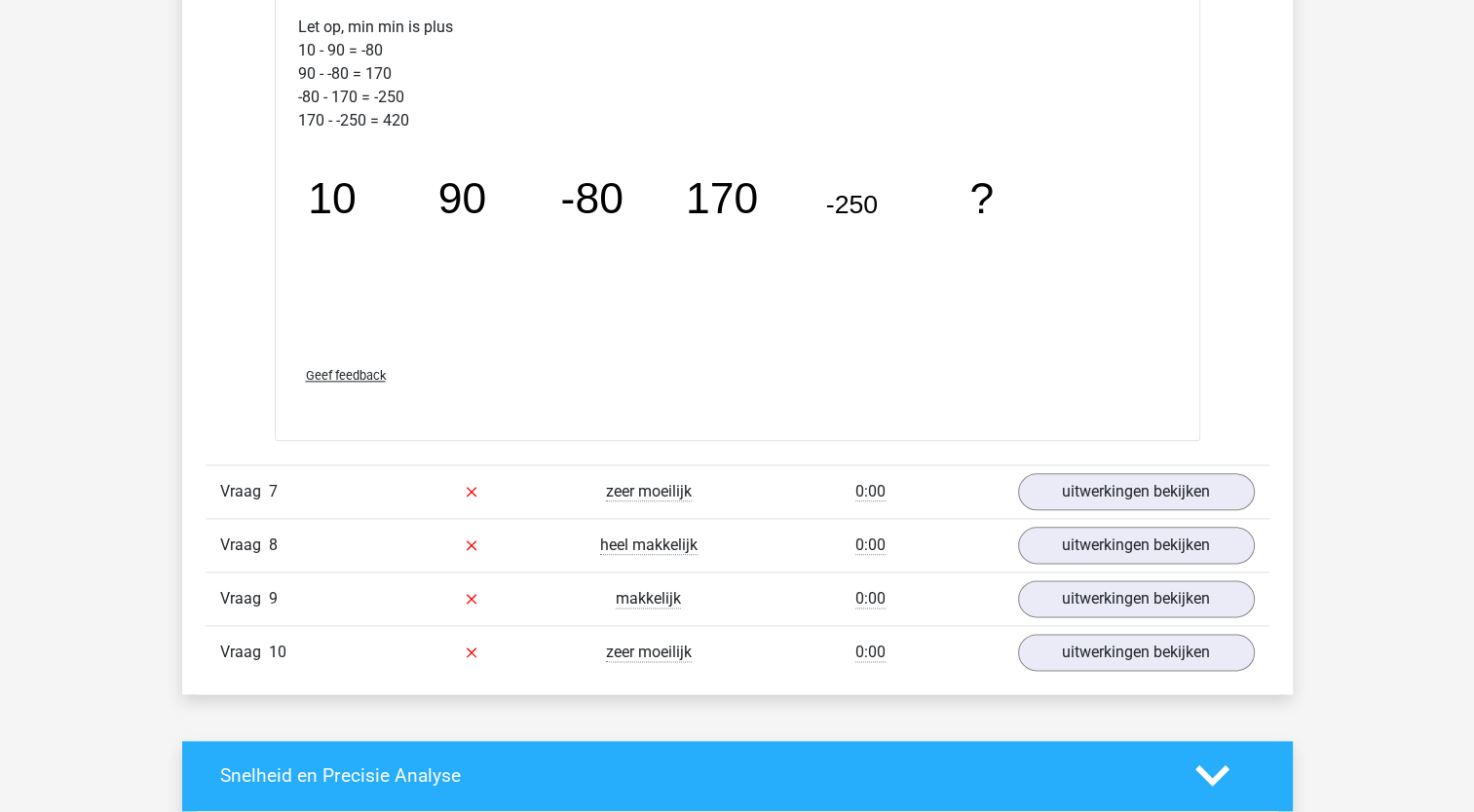
scroll to position [2280, 0]
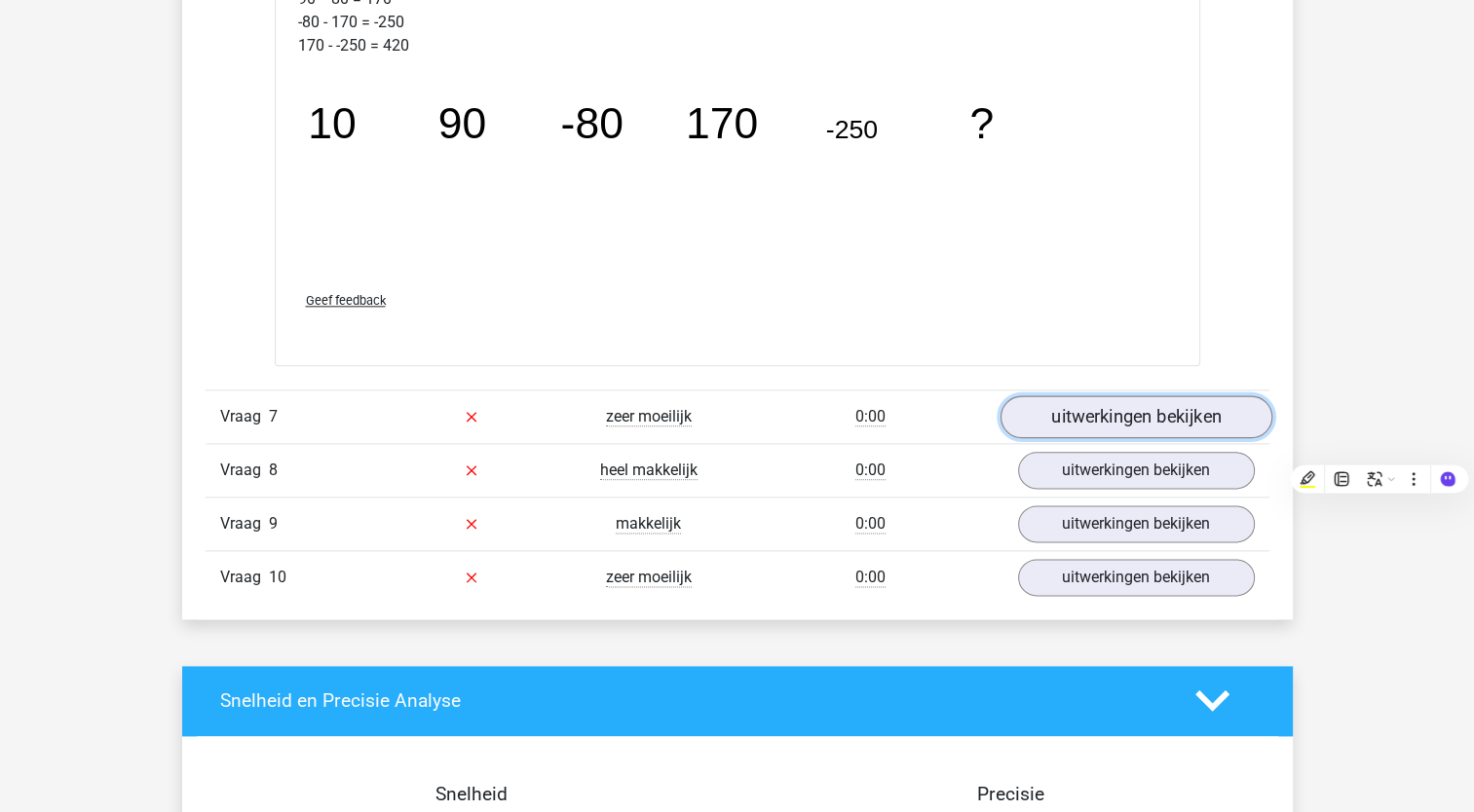
click at [1087, 411] on link "uitwerkingen bekijken" at bounding box center [1135, 417] width 271 height 43
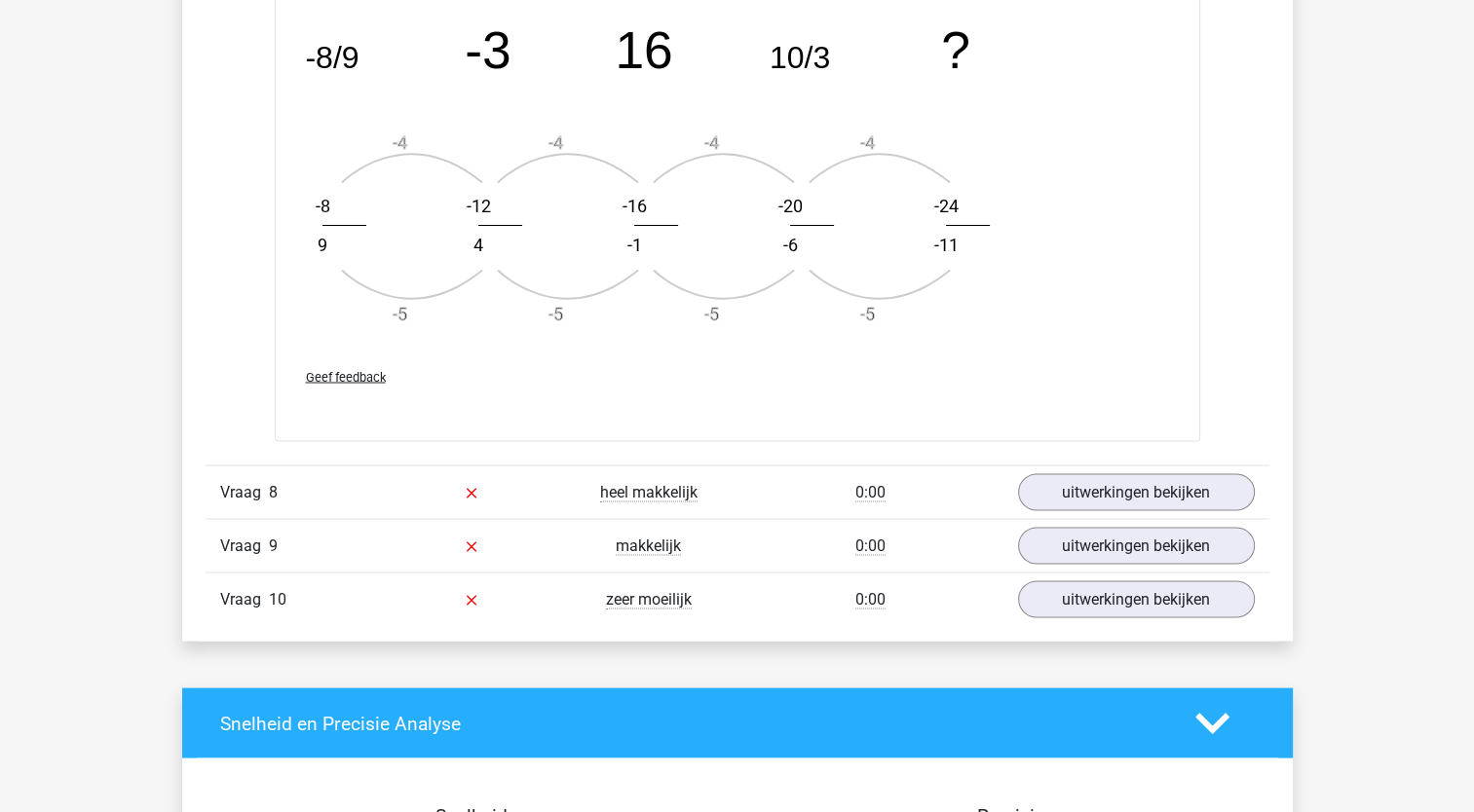
scroll to position [3438, 0]
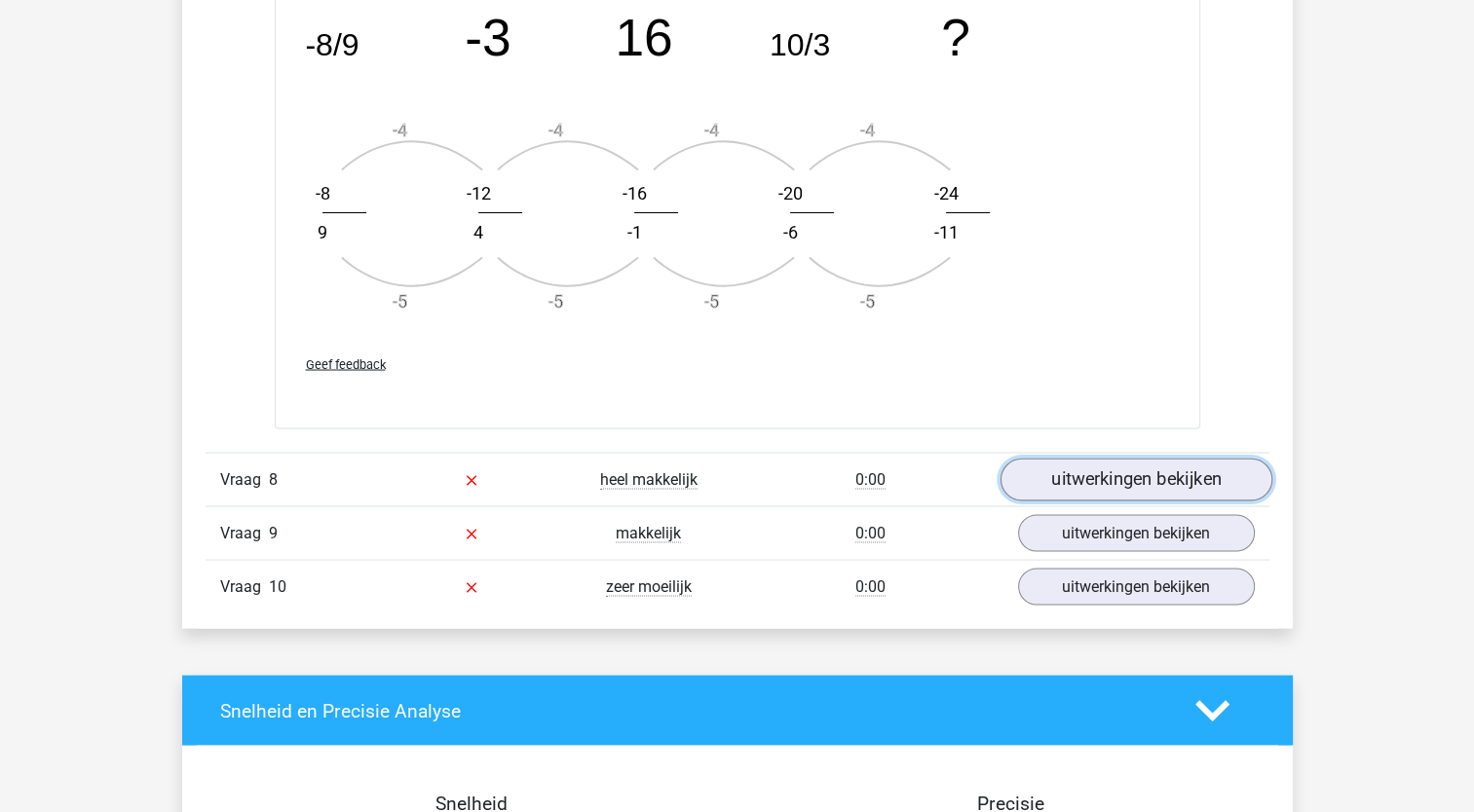
click at [1080, 461] on link "uitwerkingen bekijken" at bounding box center [1135, 480] width 271 height 43
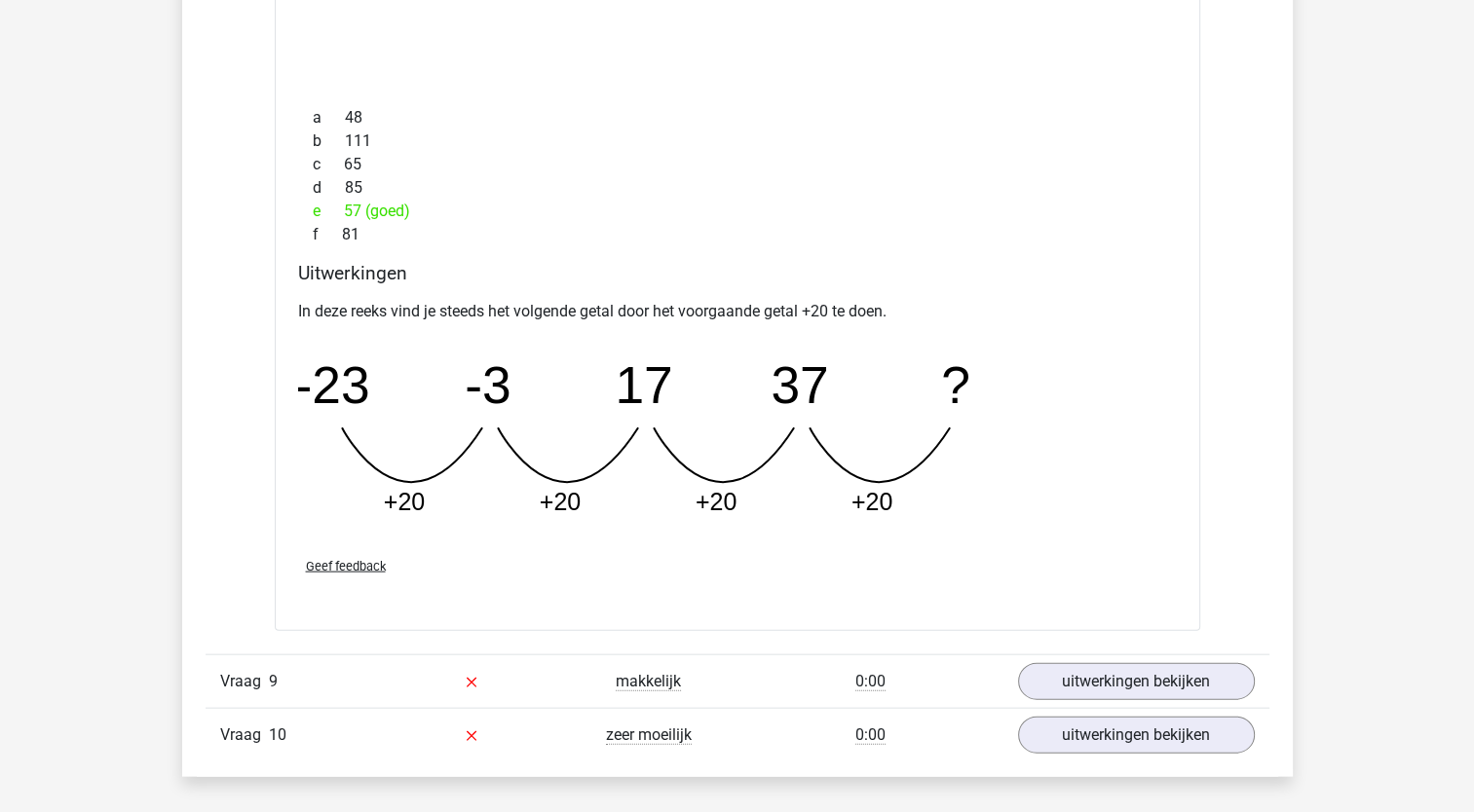
scroll to position [4270, 0]
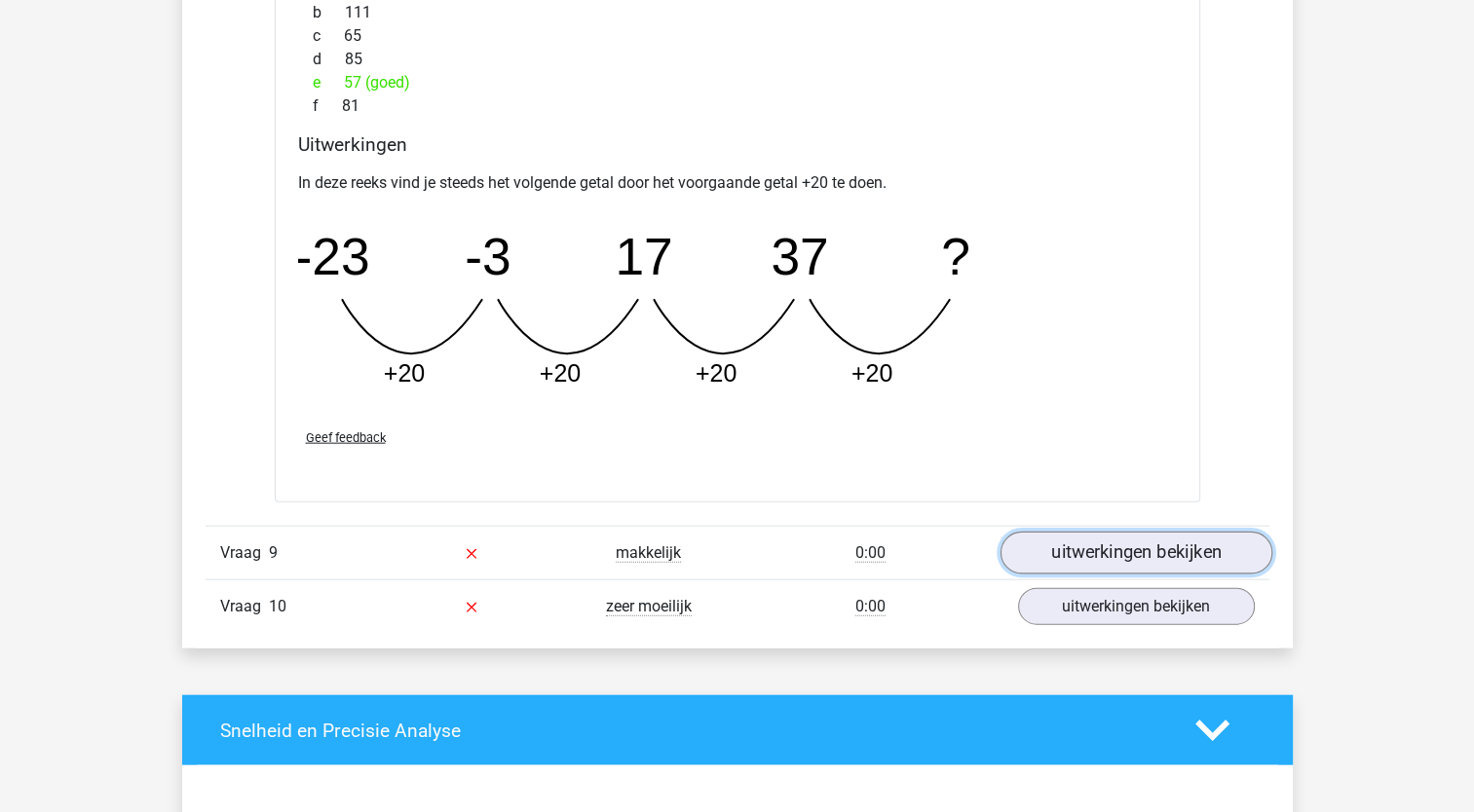
click at [1056, 538] on link "uitwerkingen bekijken" at bounding box center [1135, 553] width 271 height 43
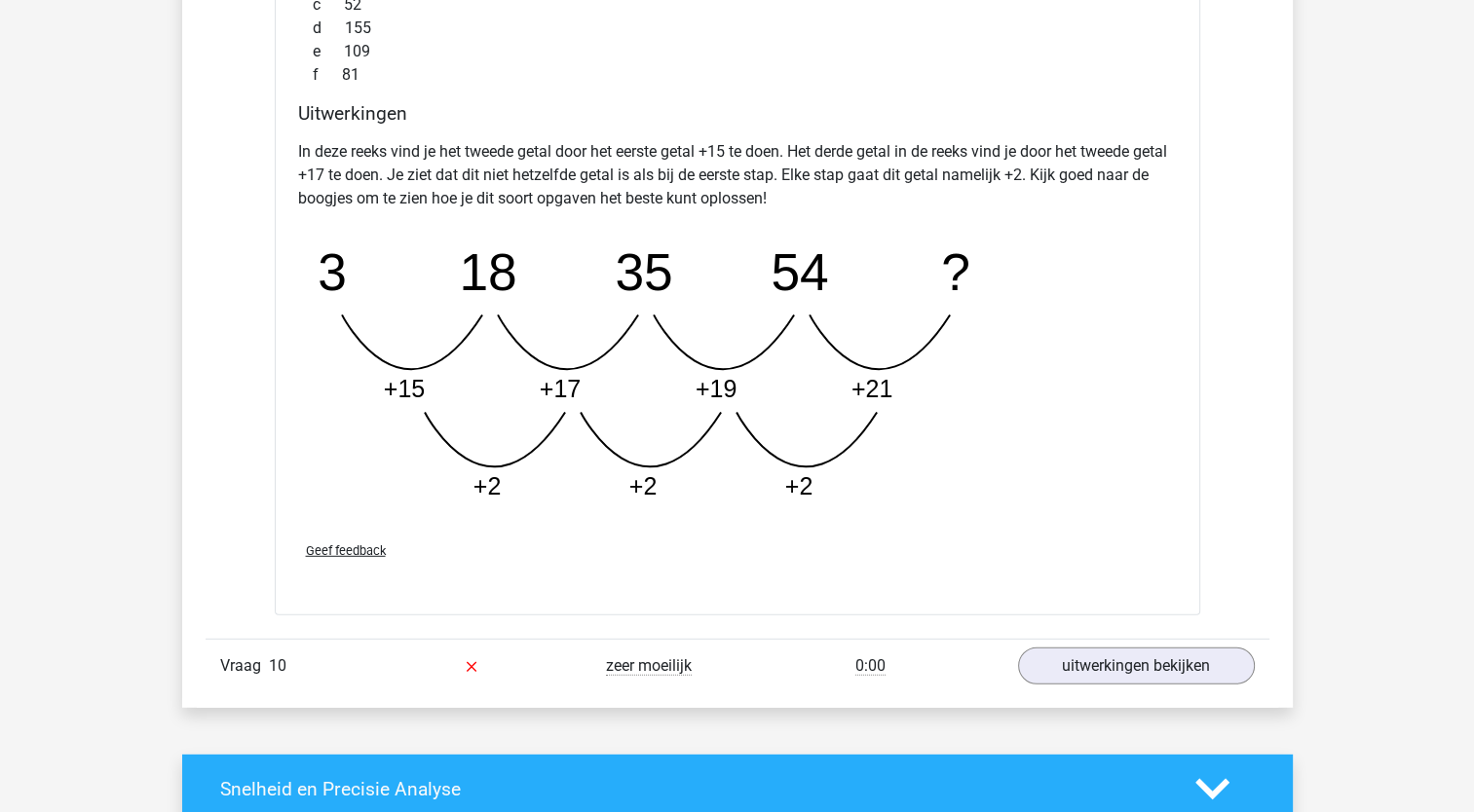
scroll to position [5387, 0]
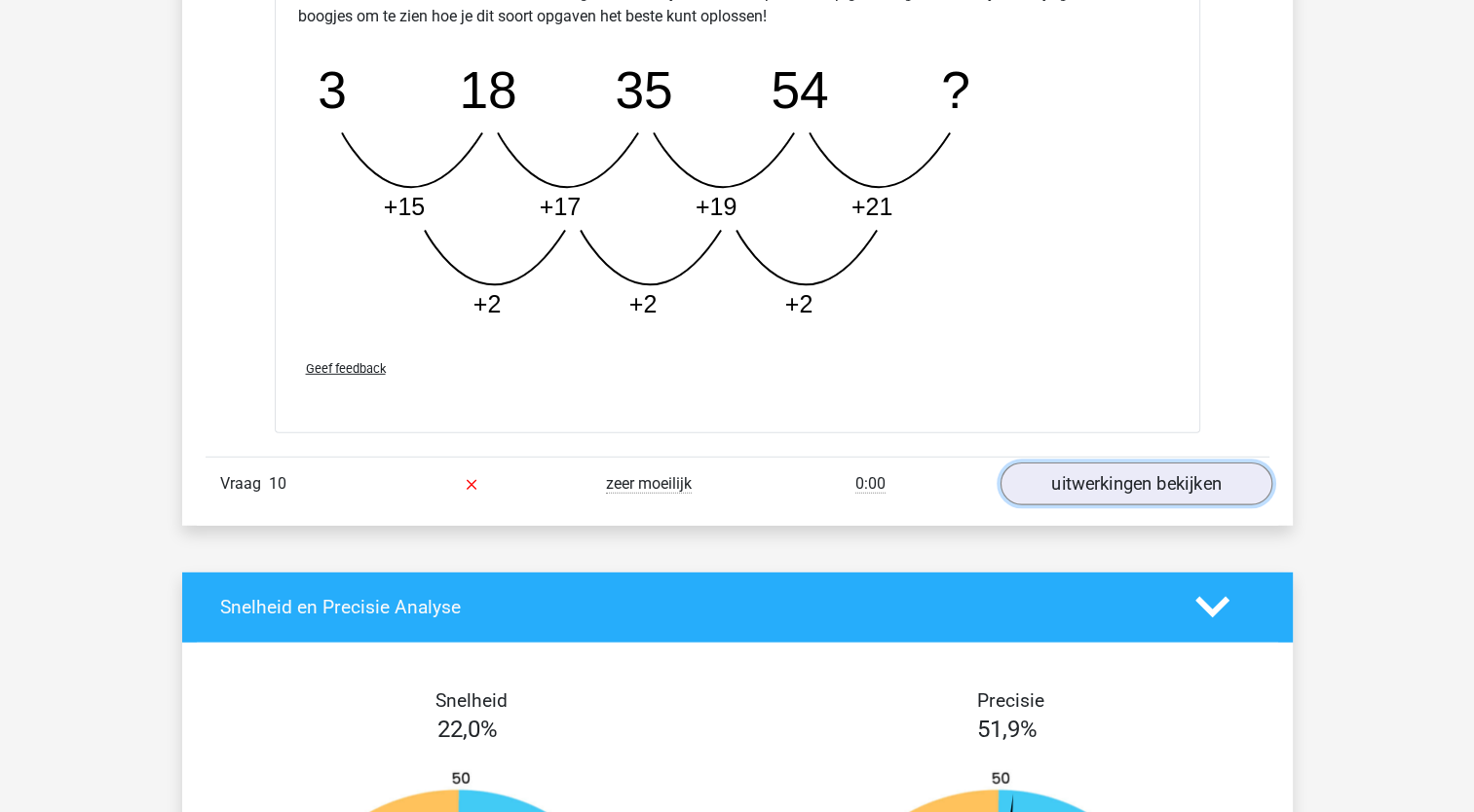
click at [1087, 475] on link "uitwerkingen bekijken" at bounding box center [1135, 484] width 271 height 43
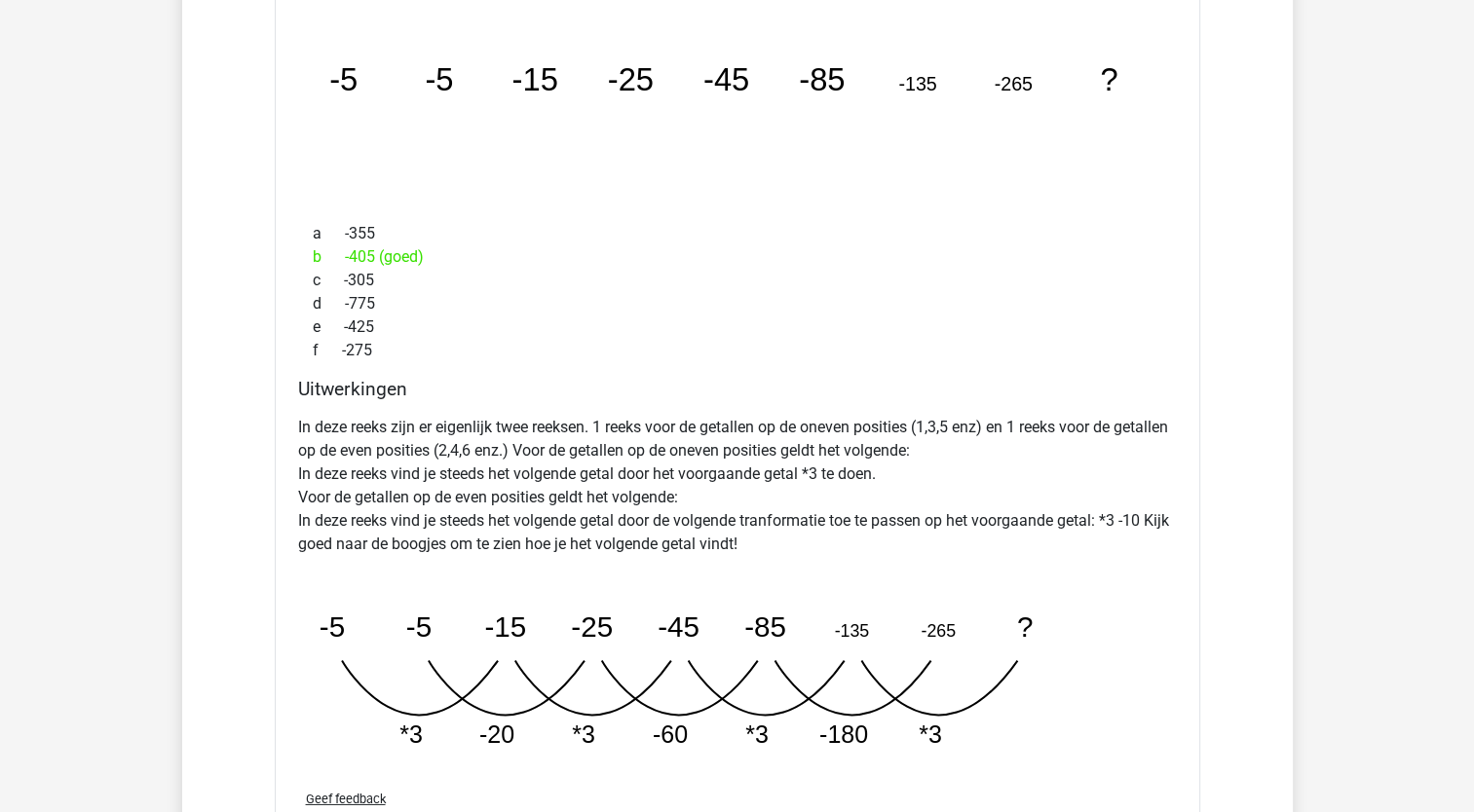
scroll to position [6011, 0]
